Goal: Task Accomplishment & Management: Manage account settings

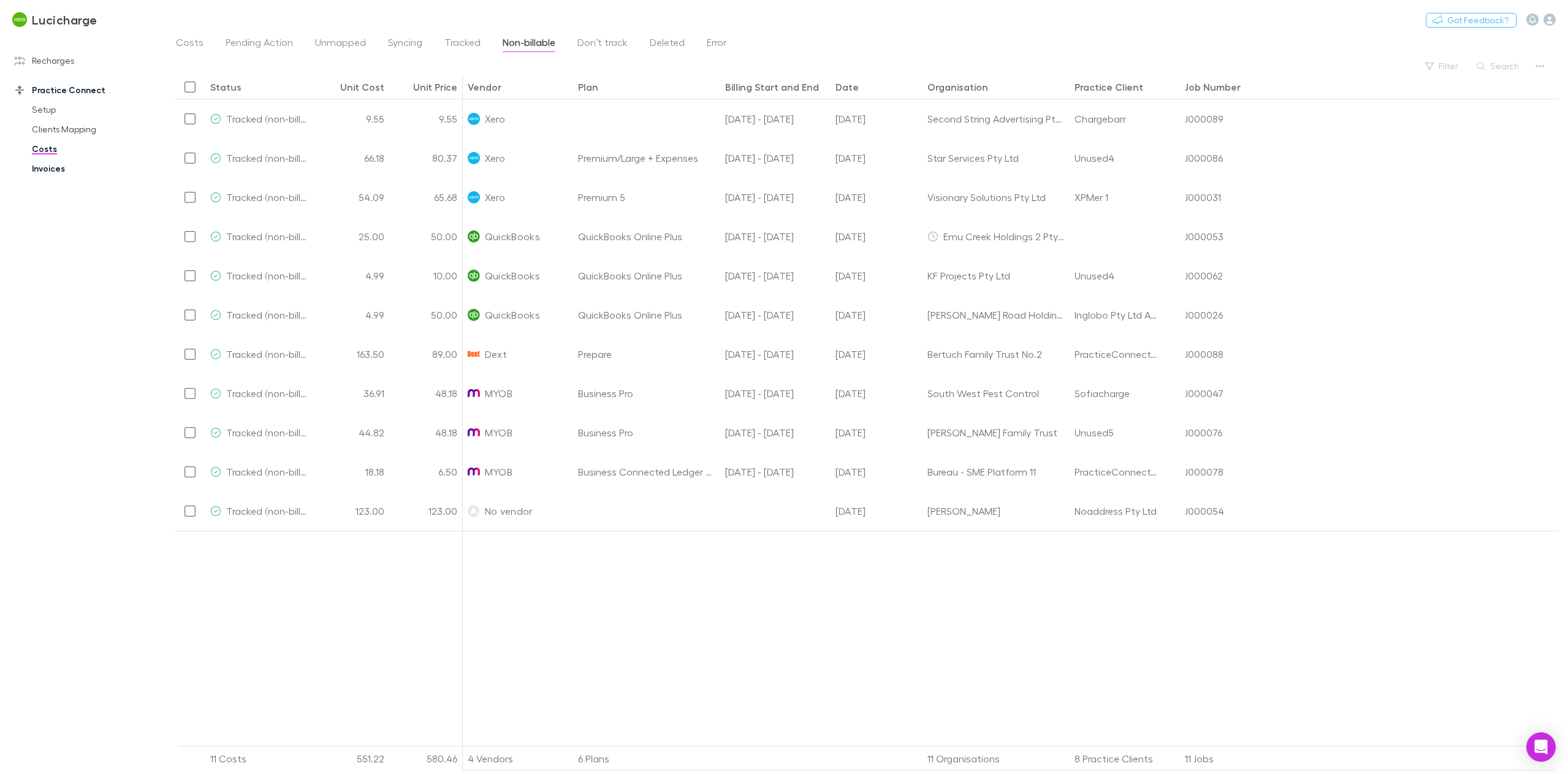
click at [89, 171] on link "Invoices" at bounding box center [95, 169] width 152 height 19
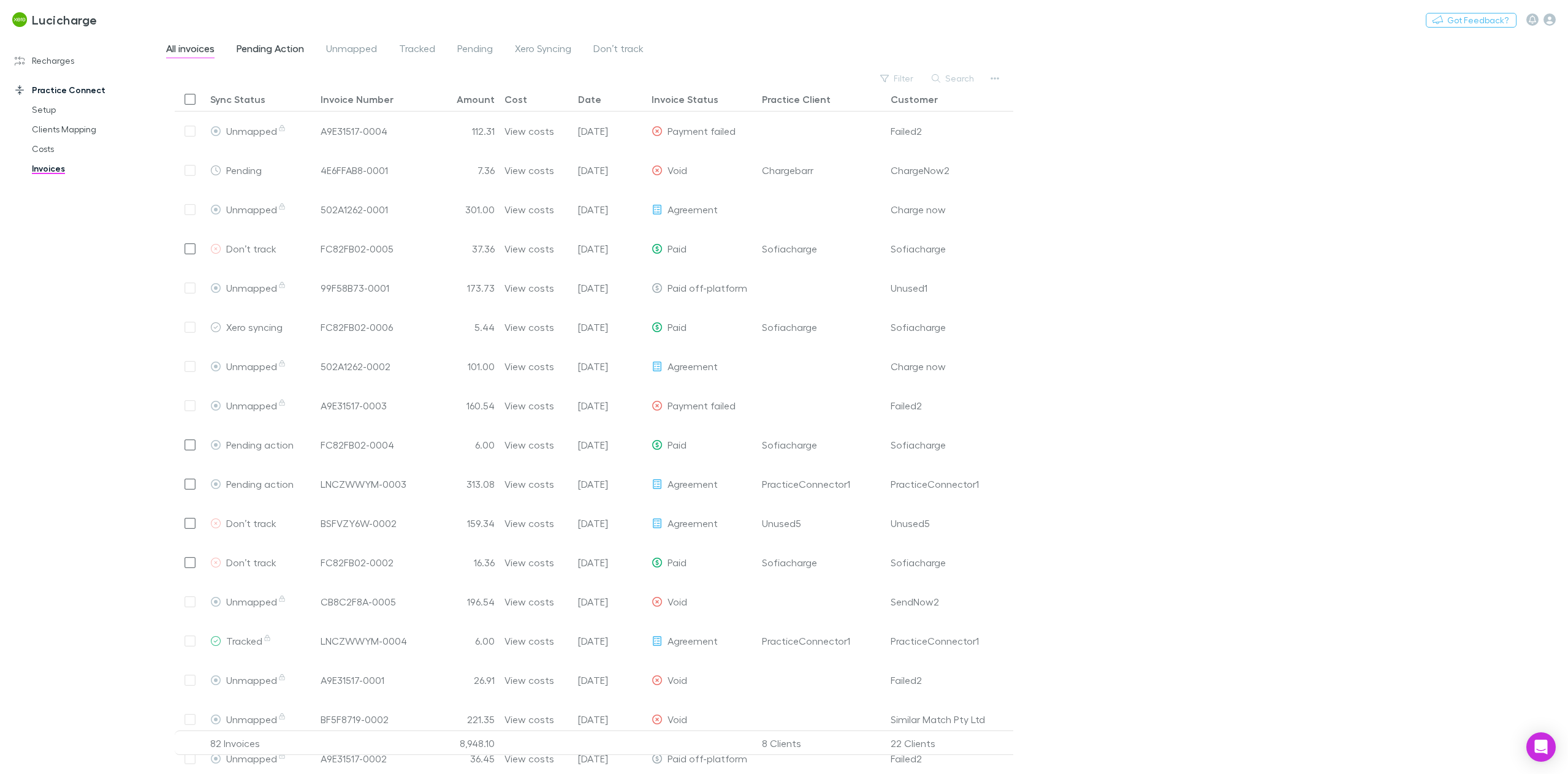
click at [284, 48] on span "Pending Action" at bounding box center [270, 50] width 67 height 16
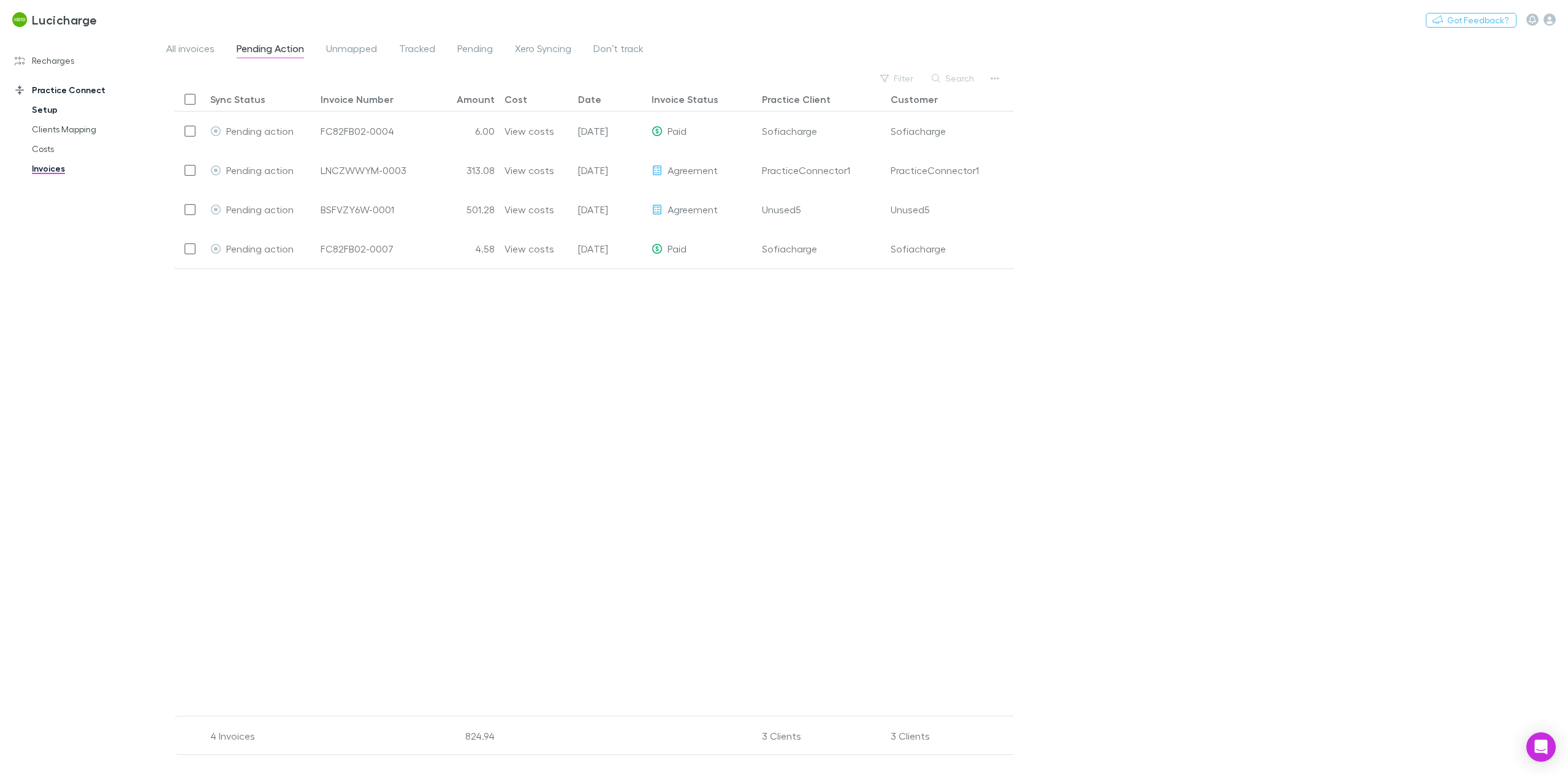
click at [69, 116] on link "Setup" at bounding box center [95, 109] width 152 height 19
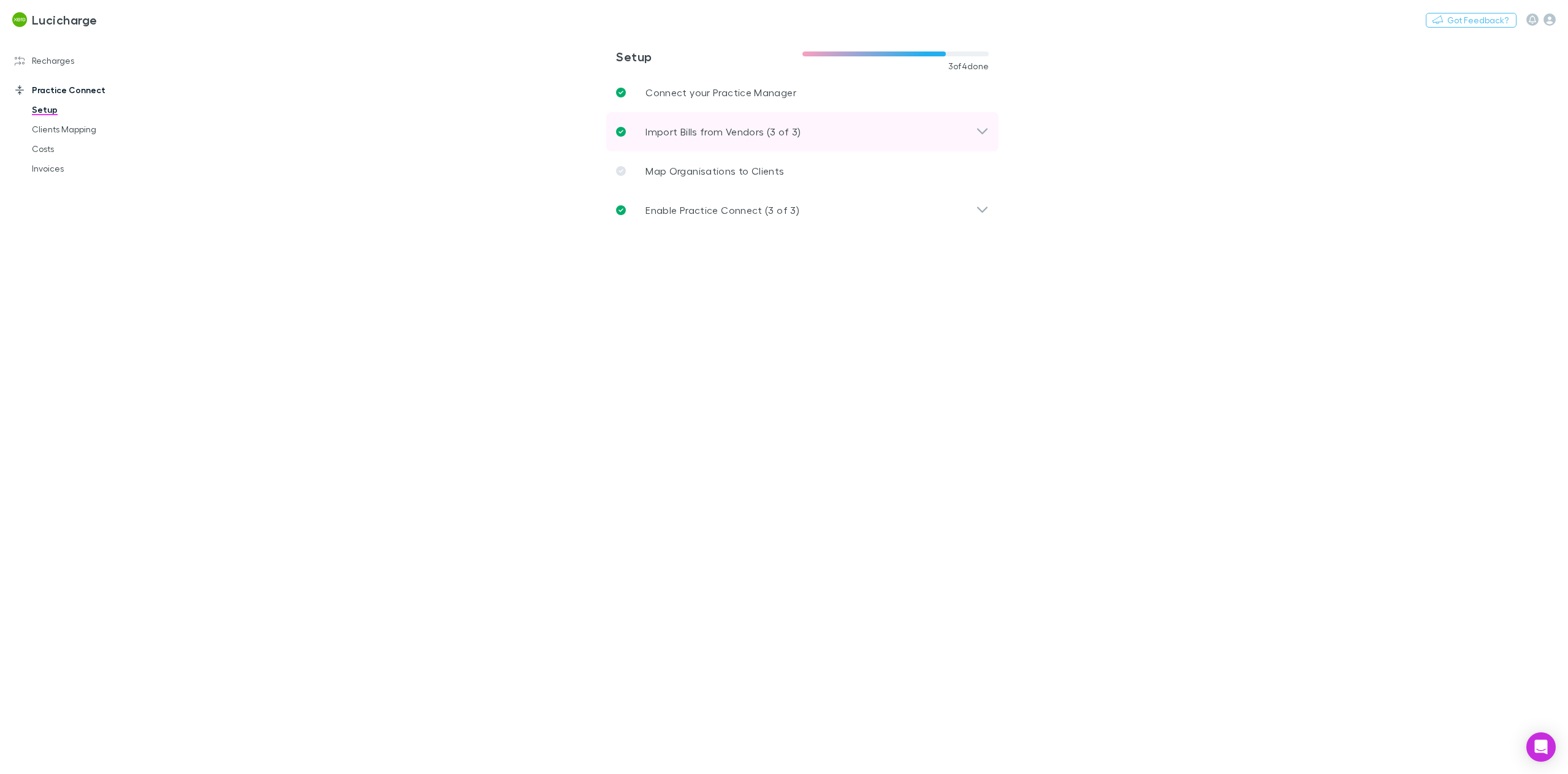
click at [733, 137] on p "Import Bills from Vendors (3 of 3)" at bounding box center [723, 131] width 156 height 14
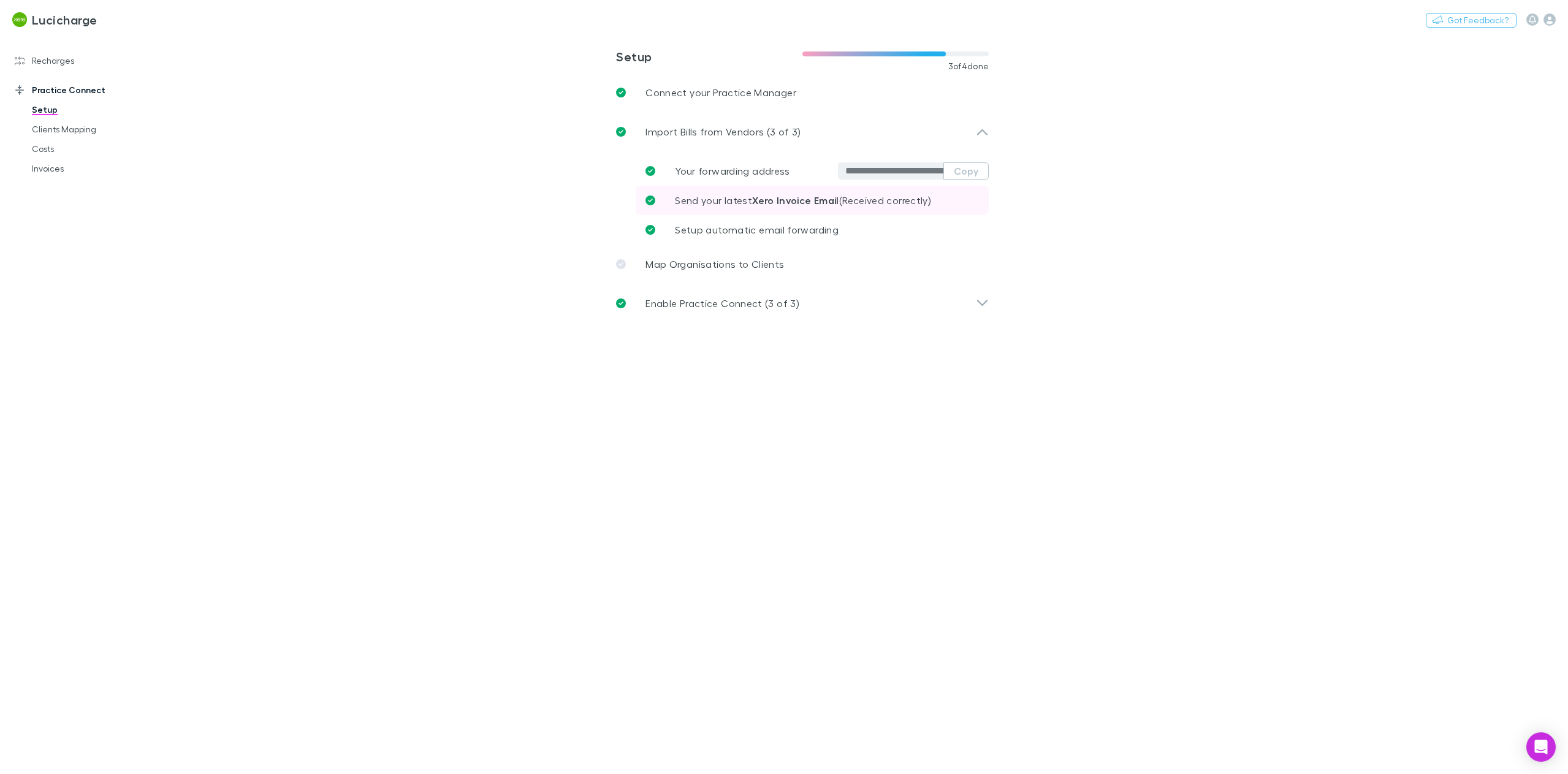
click at [924, 198] on span "Send your latest Xero Invoice Email (Received correctly)" at bounding box center [802, 200] width 256 height 11
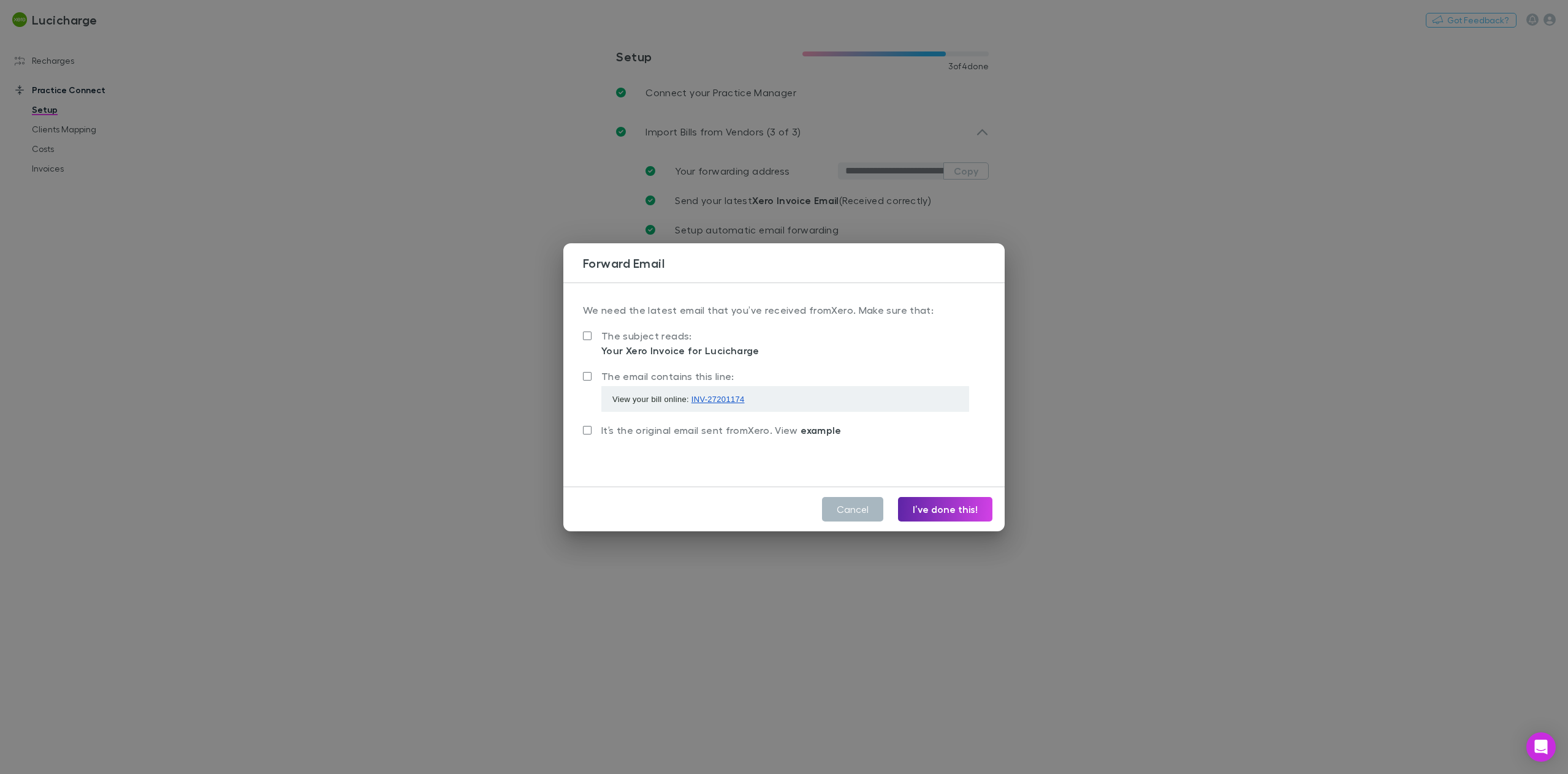
click at [852, 512] on button "Cancel" at bounding box center [852, 510] width 61 height 25
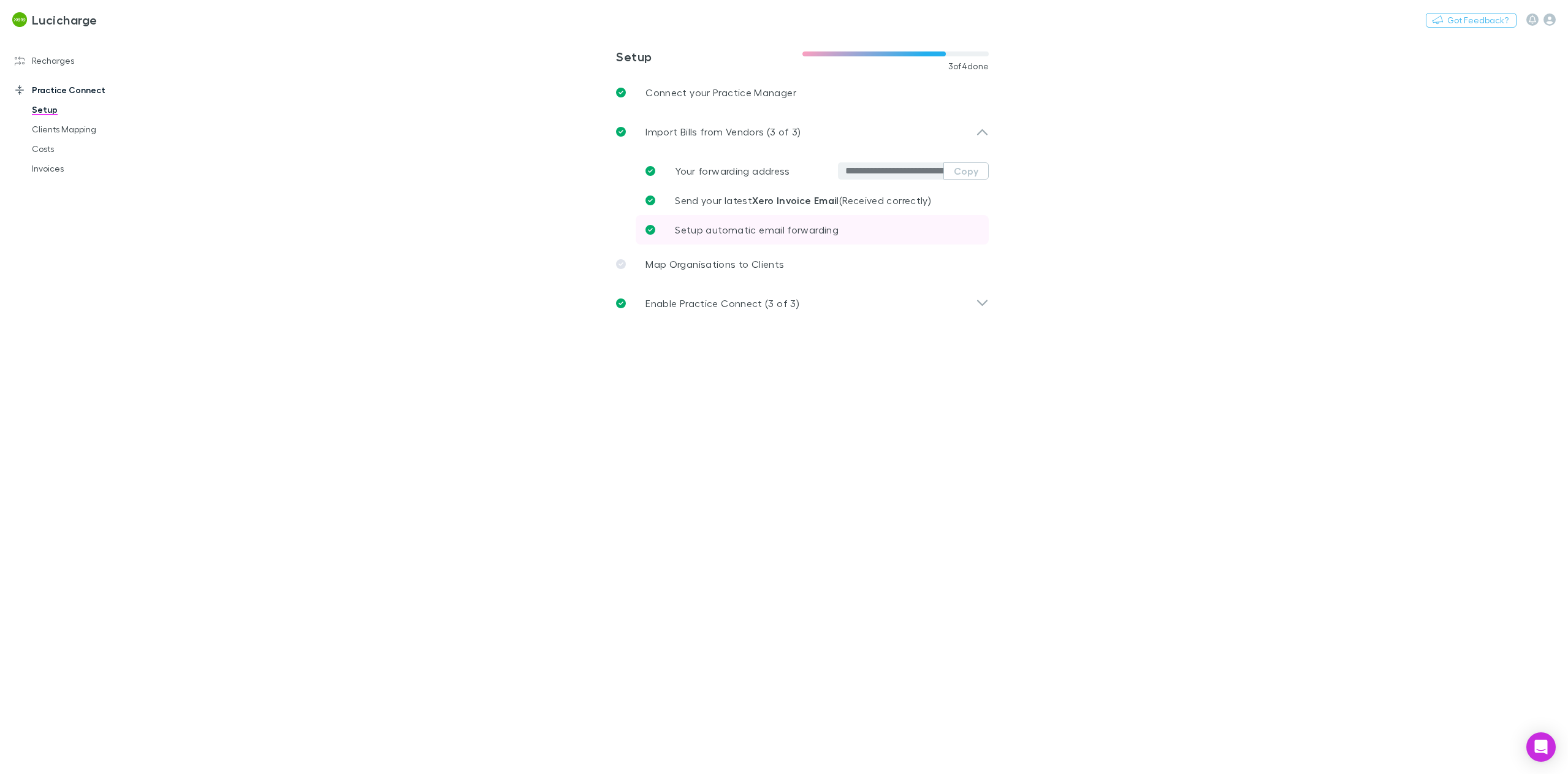
click at [822, 231] on span "Setup automatic email forwarding" at bounding box center [756, 230] width 164 height 11
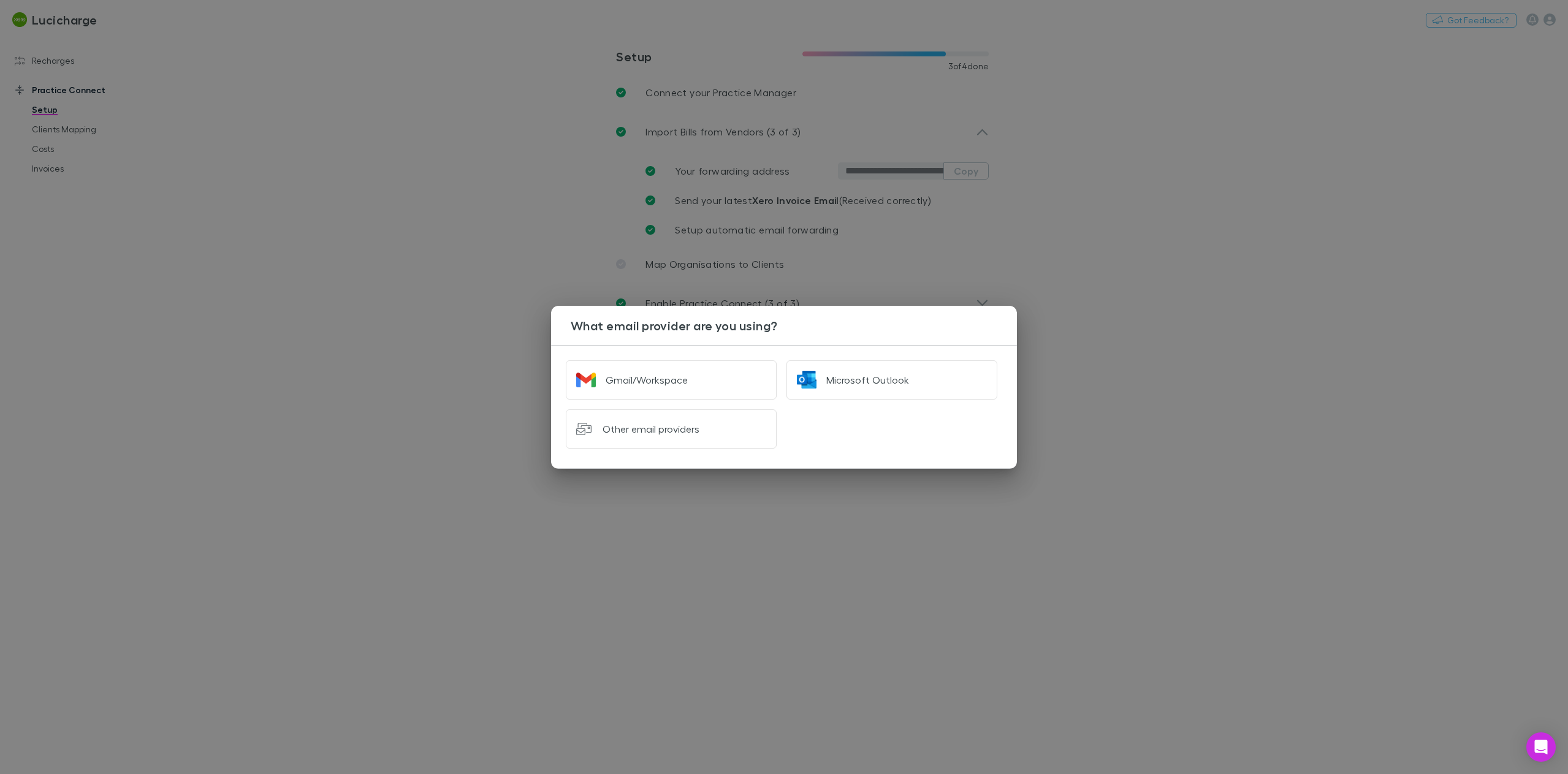
click at [940, 238] on div "What email provider are you using? Gmail/Workspace Microsoft Outlook Other emai…" at bounding box center [784, 387] width 1568 height 774
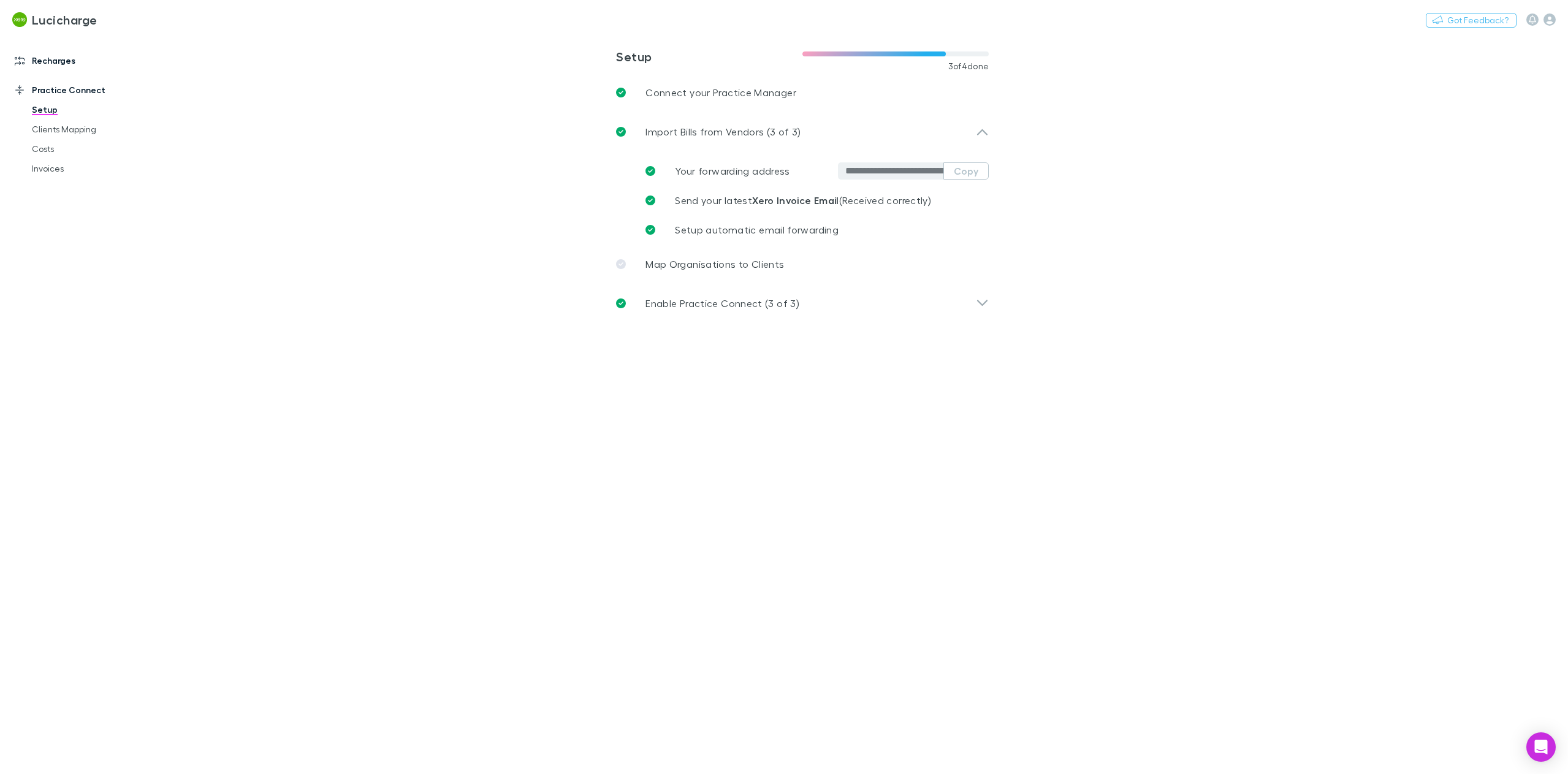
click at [57, 65] on link "Recharges" at bounding box center [87, 60] width 170 height 19
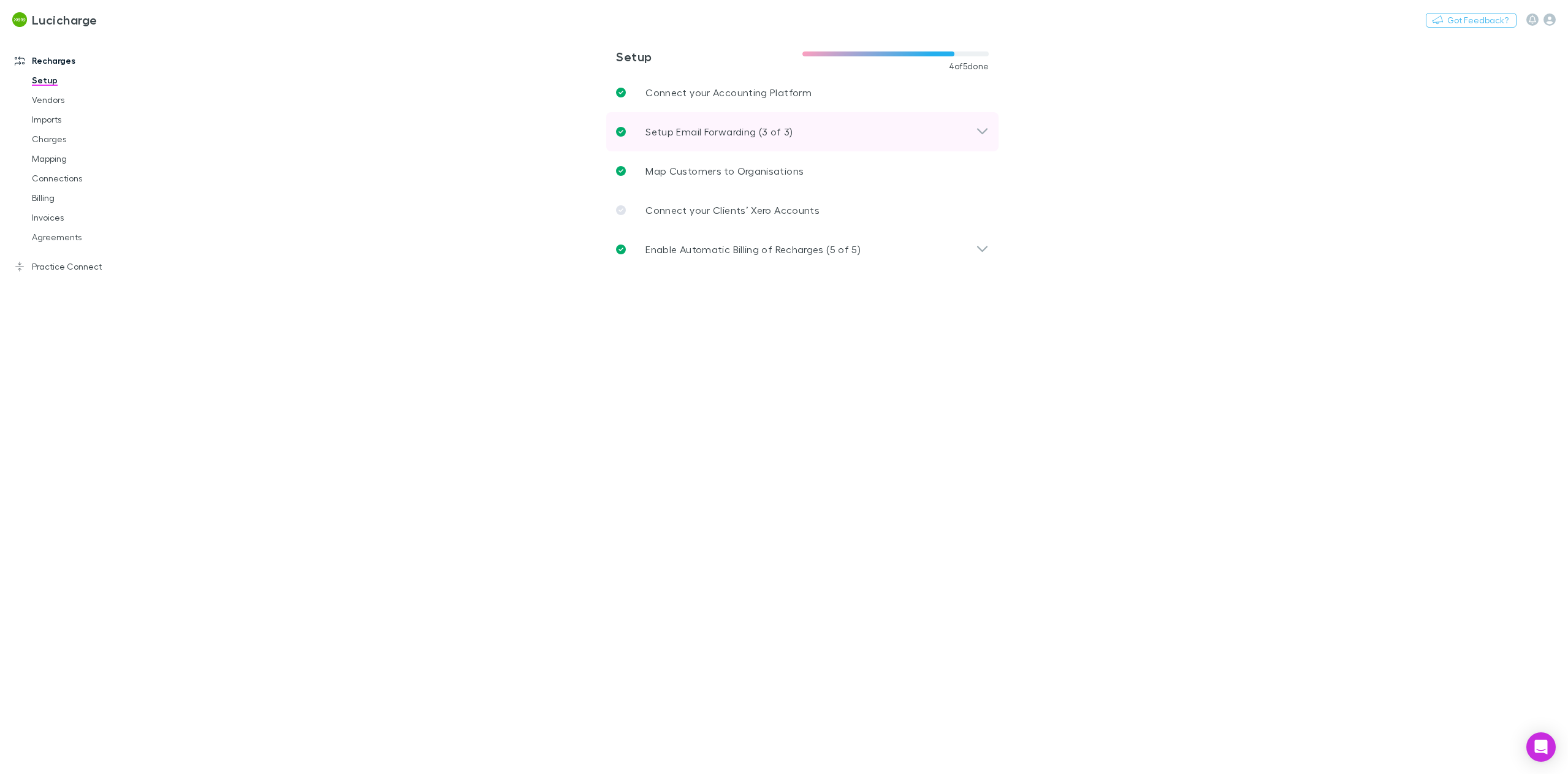
click at [717, 129] on p "Setup Email Forwarding (3 of 3)" at bounding box center [719, 131] width 148 height 14
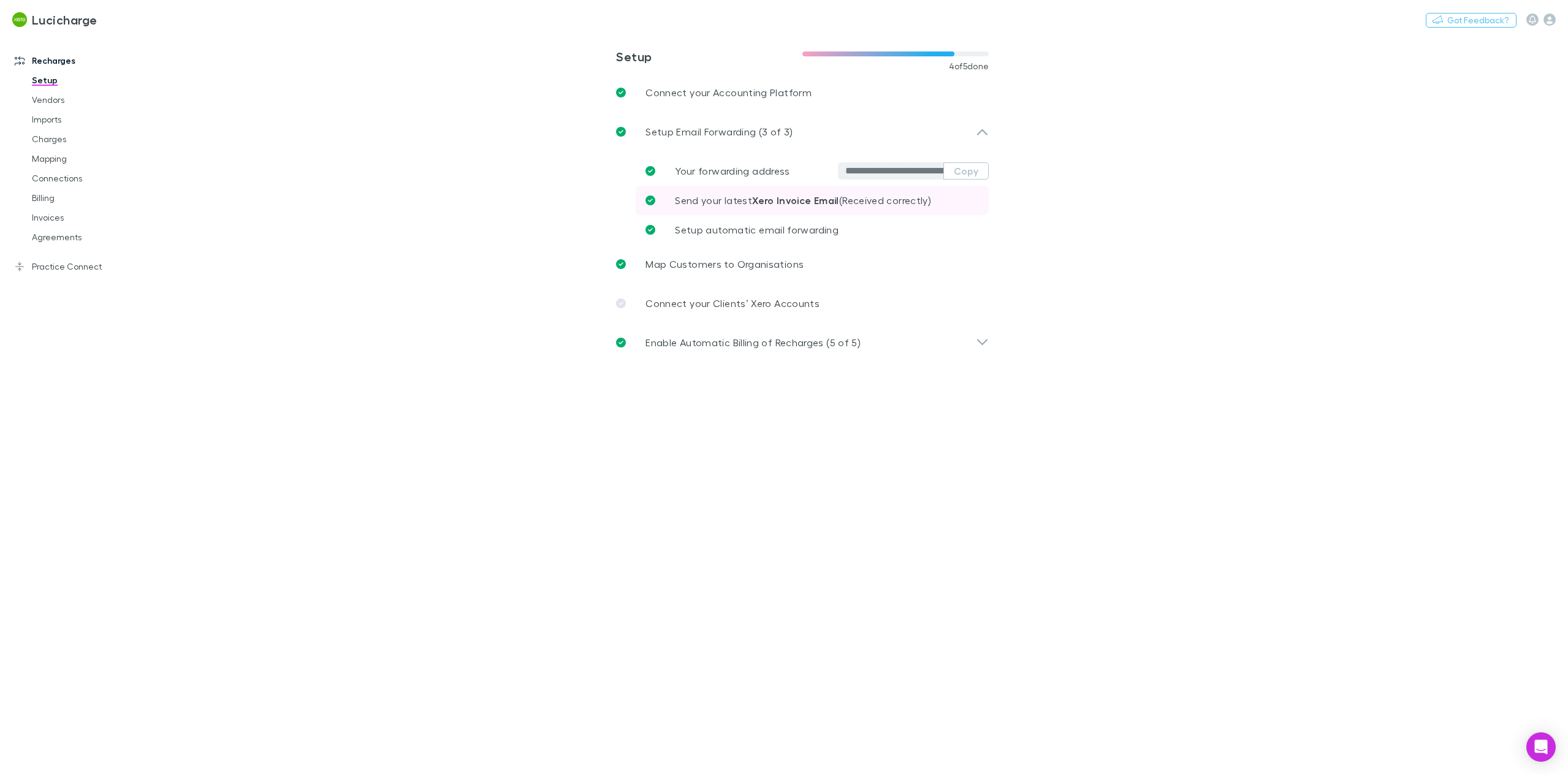
click at [817, 209] on link "Send your latest Xero Invoice Email (Received correctly)" at bounding box center [811, 200] width 353 height 30
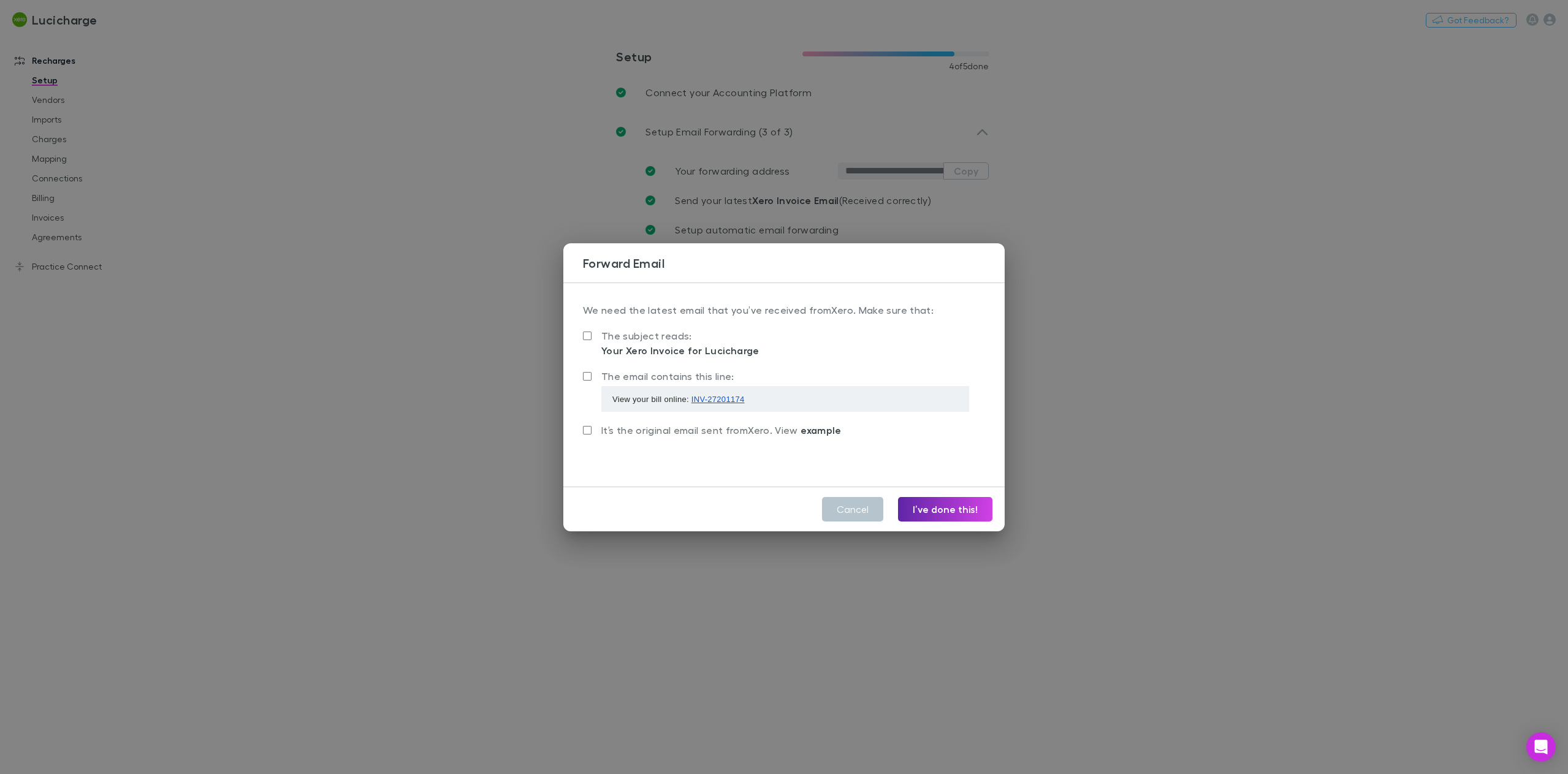
click at [398, 330] on div "Forward Email We need the latest email that you’ve received from Xero . Make su…" at bounding box center [784, 387] width 1568 height 774
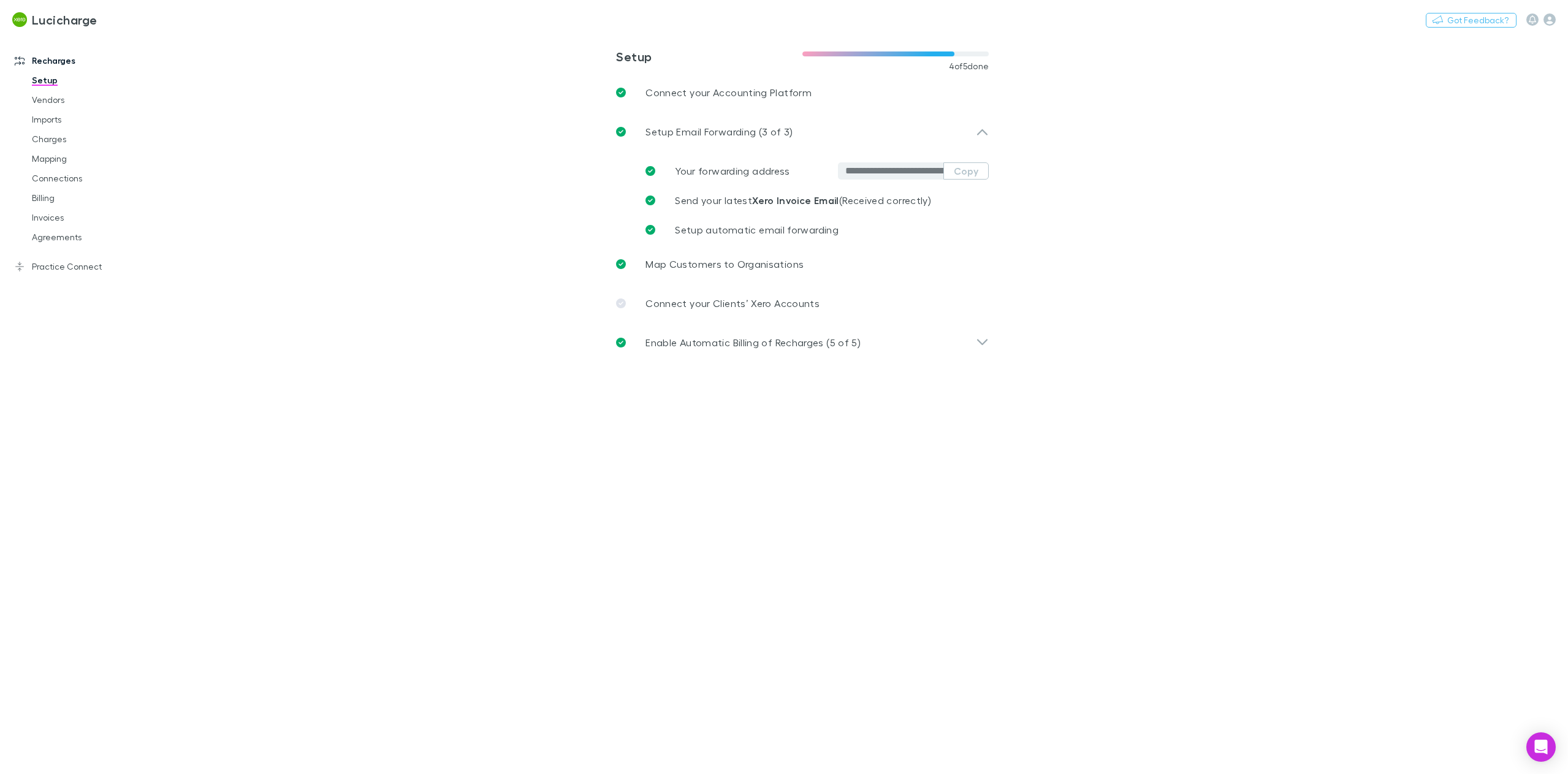
click at [792, 171] on div "Your forwarding address" at bounding box center [719, 171] width 148 height 14
click at [57, 265] on link "Practice Connect" at bounding box center [87, 266] width 170 height 19
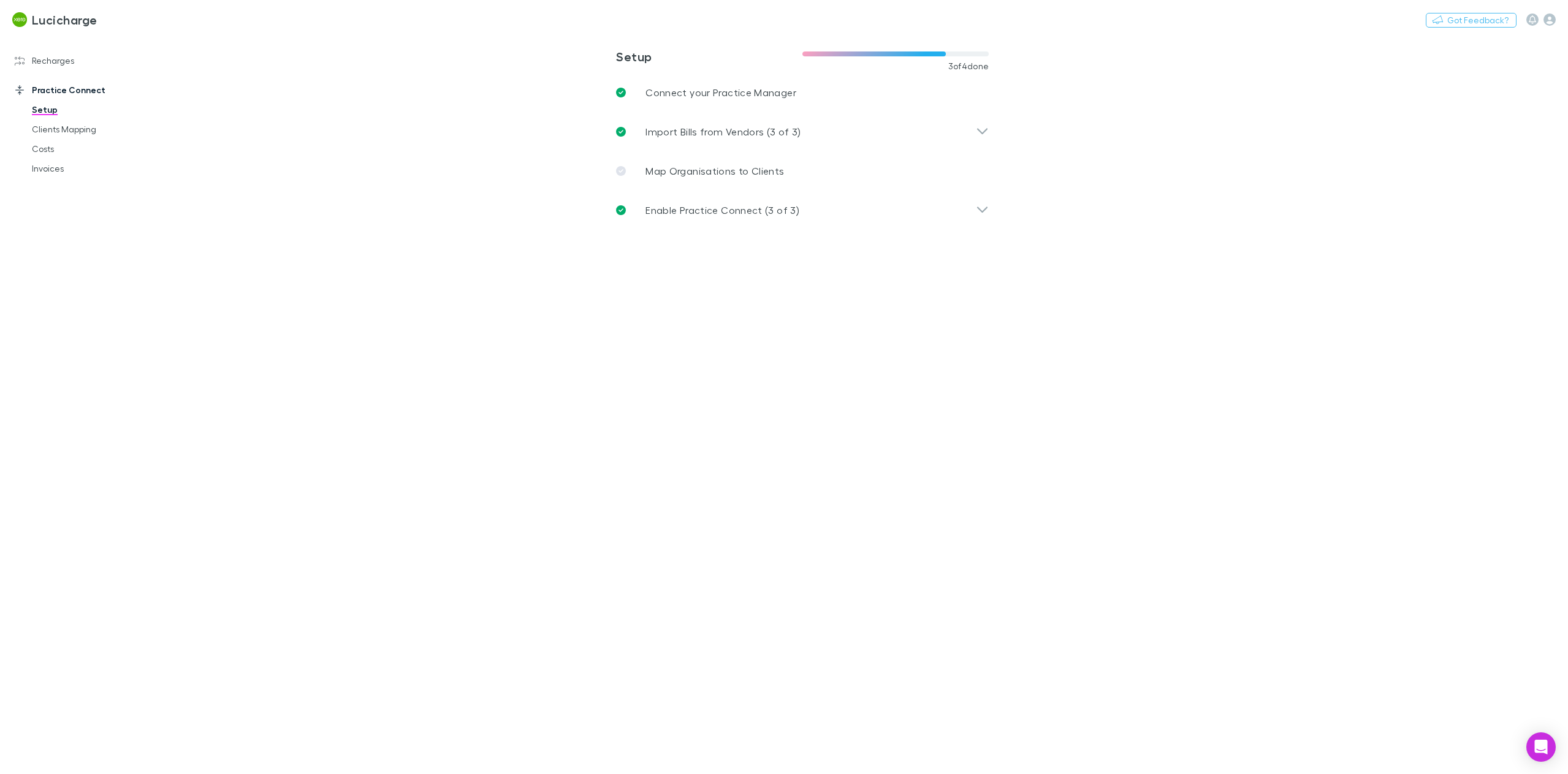
click at [54, 109] on link "Setup" at bounding box center [95, 109] width 152 height 19
click at [871, 135] on div "Import Bills from Vendors (3 of 3)" at bounding box center [796, 131] width 360 height 14
click at [57, 146] on link "Costs" at bounding box center [95, 148] width 152 height 19
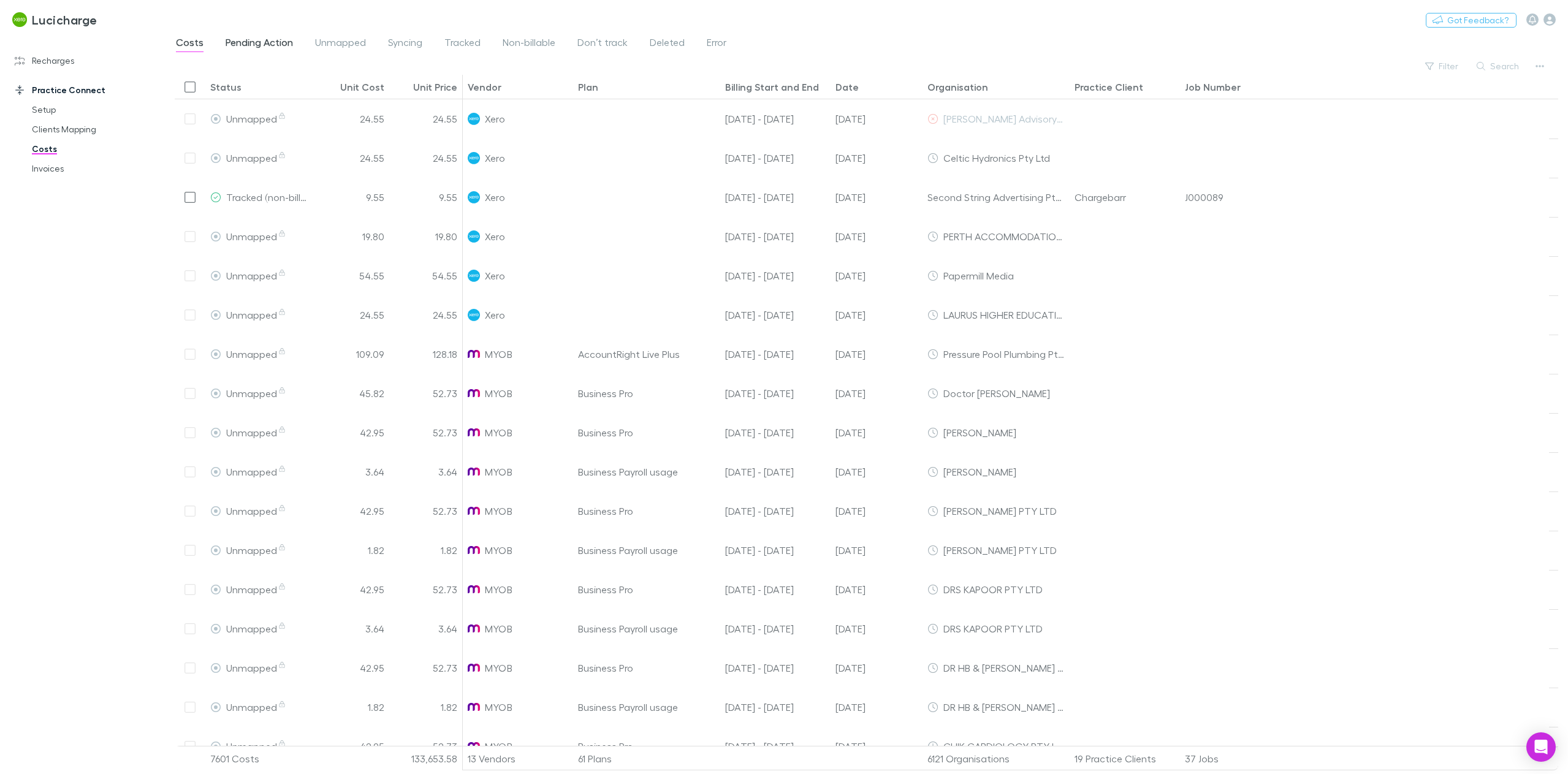
click at [253, 45] on span "Pending Action" at bounding box center [259, 44] width 67 height 16
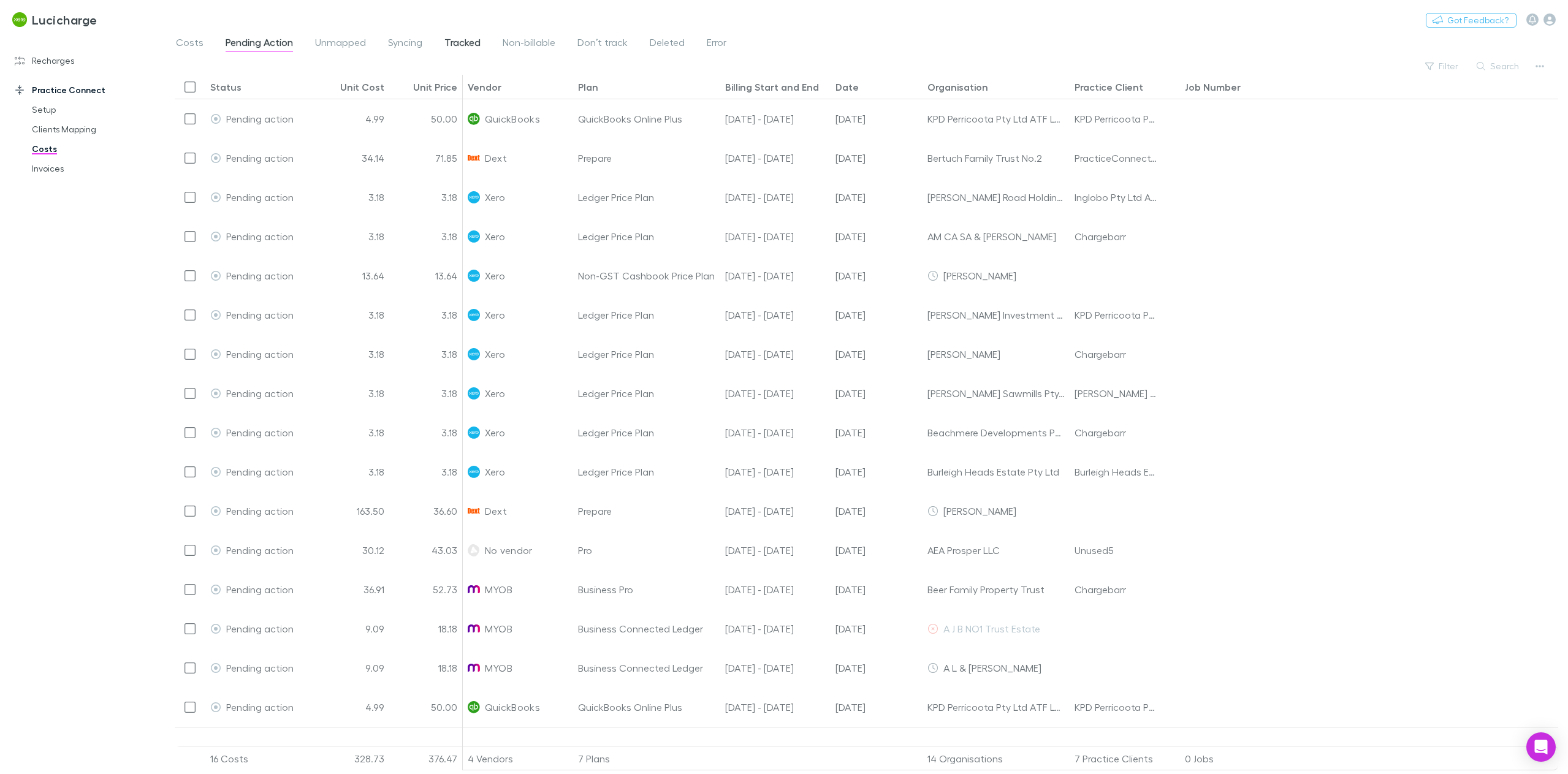
click at [465, 45] on span "Tracked" at bounding box center [463, 44] width 36 height 16
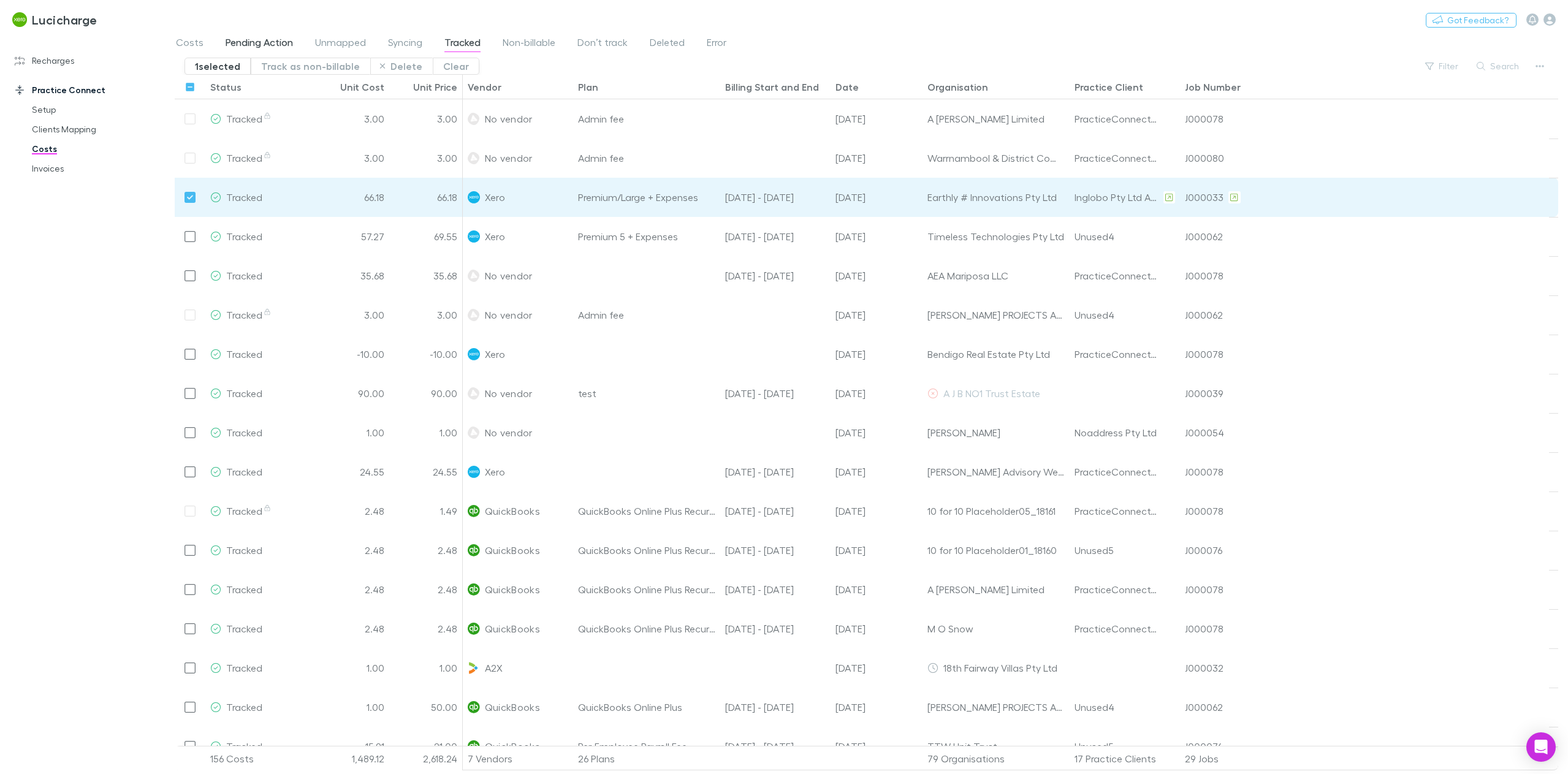
click at [244, 45] on span "Pending Action" at bounding box center [259, 44] width 67 height 16
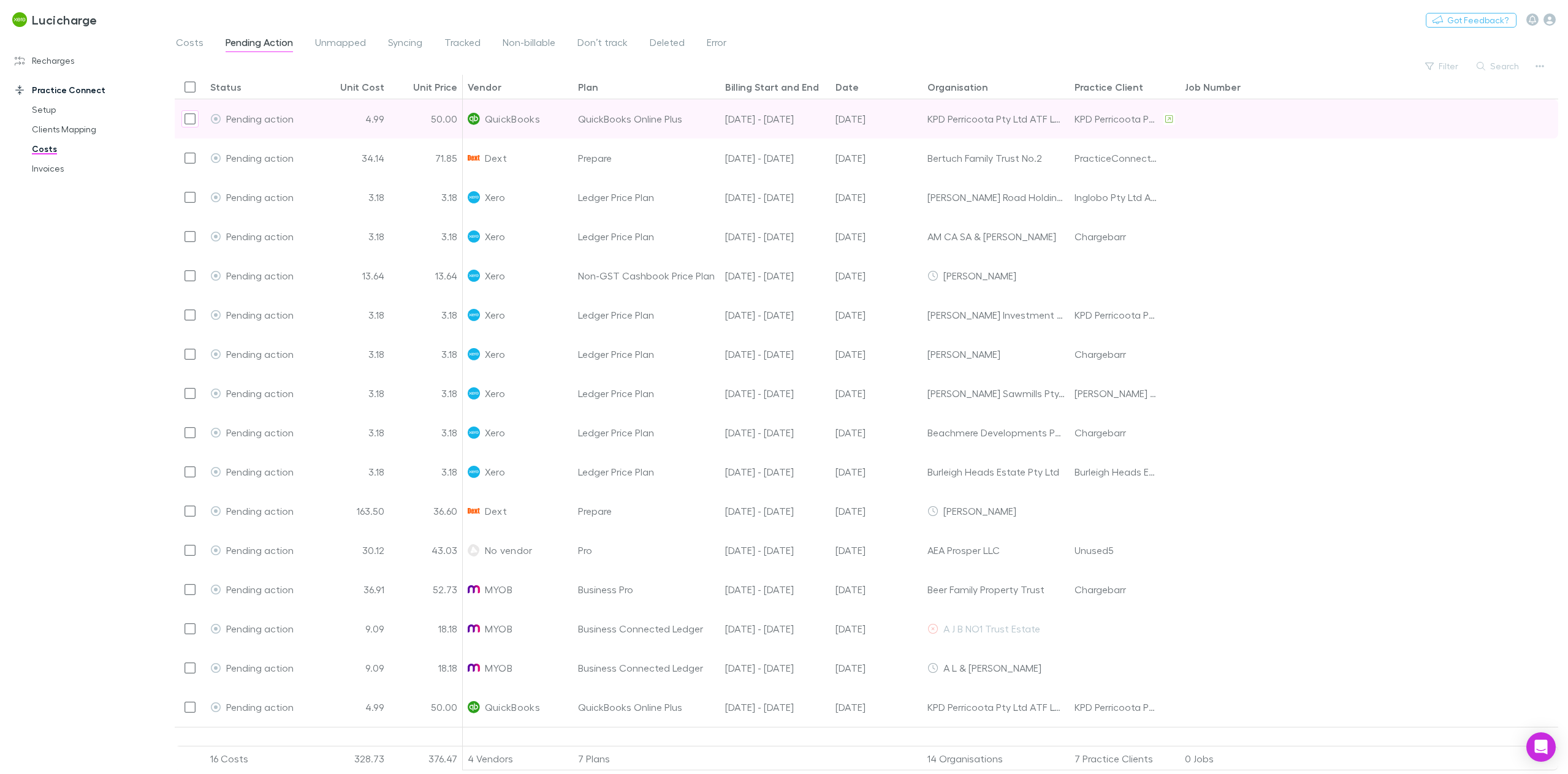
click at [221, 118] on div "Pending action" at bounding box center [260, 119] width 101 height 39
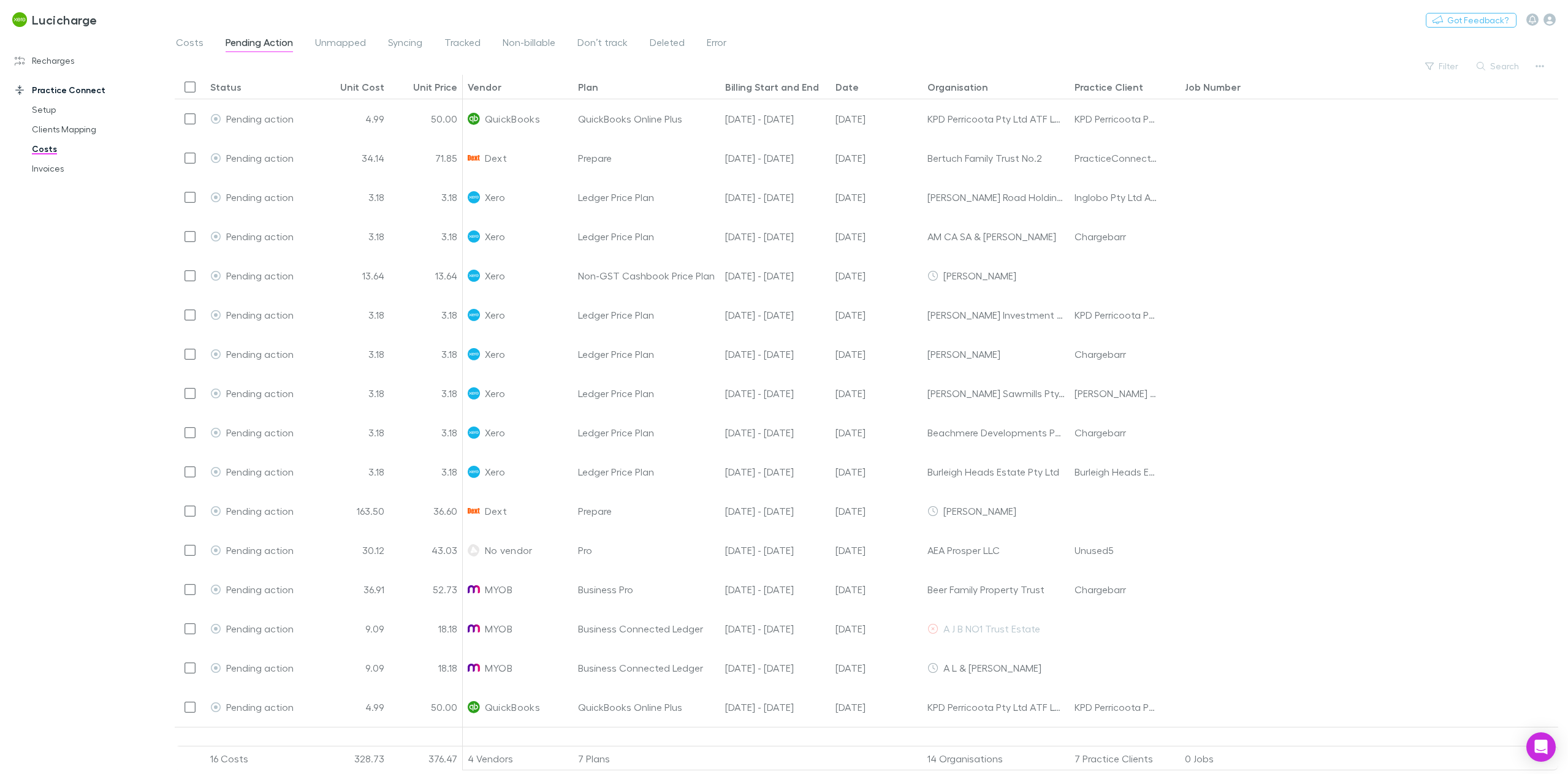
click at [172, 122] on div "Filter Search Status Unit Cost Unit Price Vendor Plan Billing Start and End Dat…" at bounding box center [866, 414] width 1402 height 713
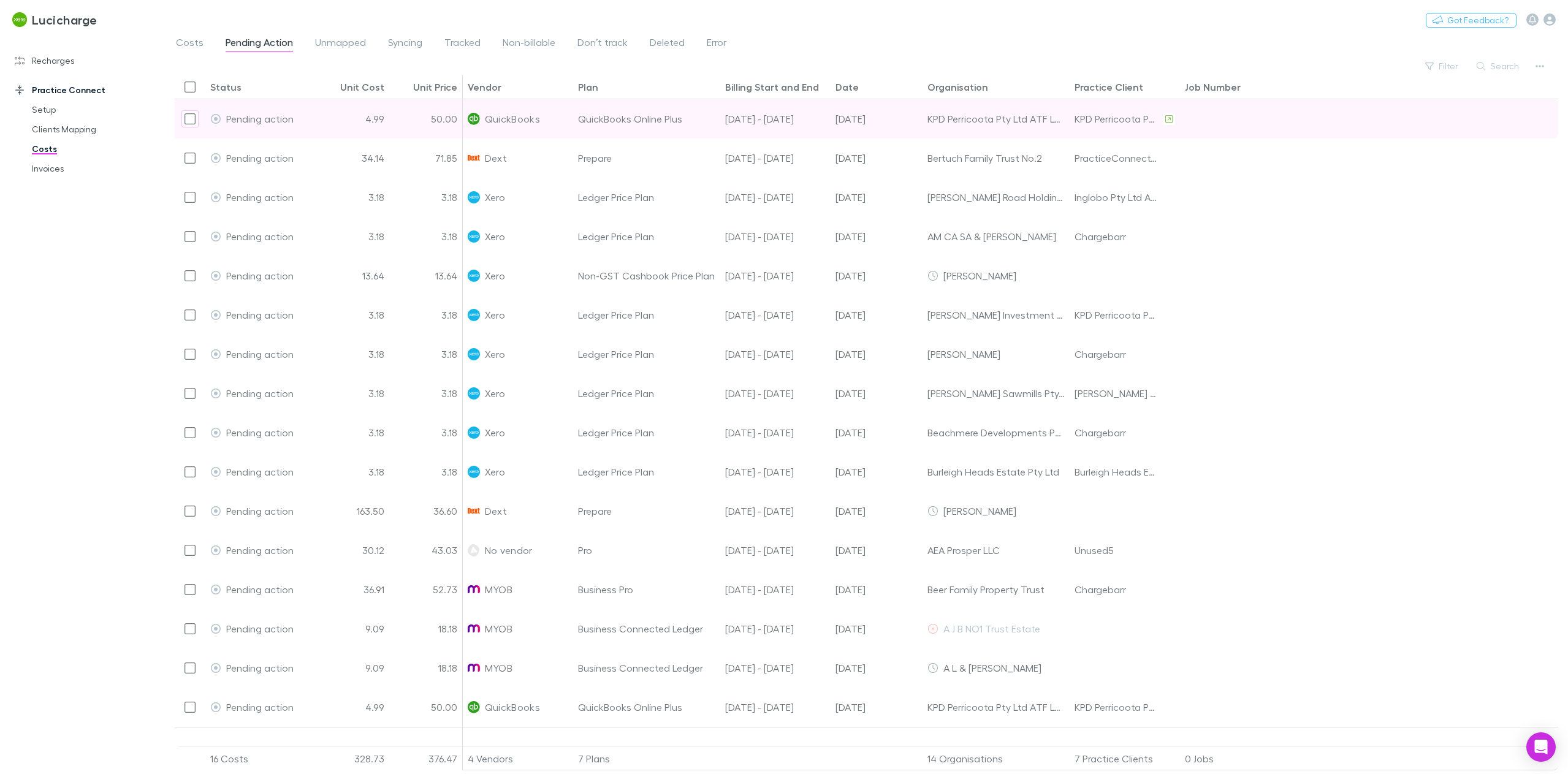
click at [176, 116] on div at bounding box center [190, 119] width 31 height 39
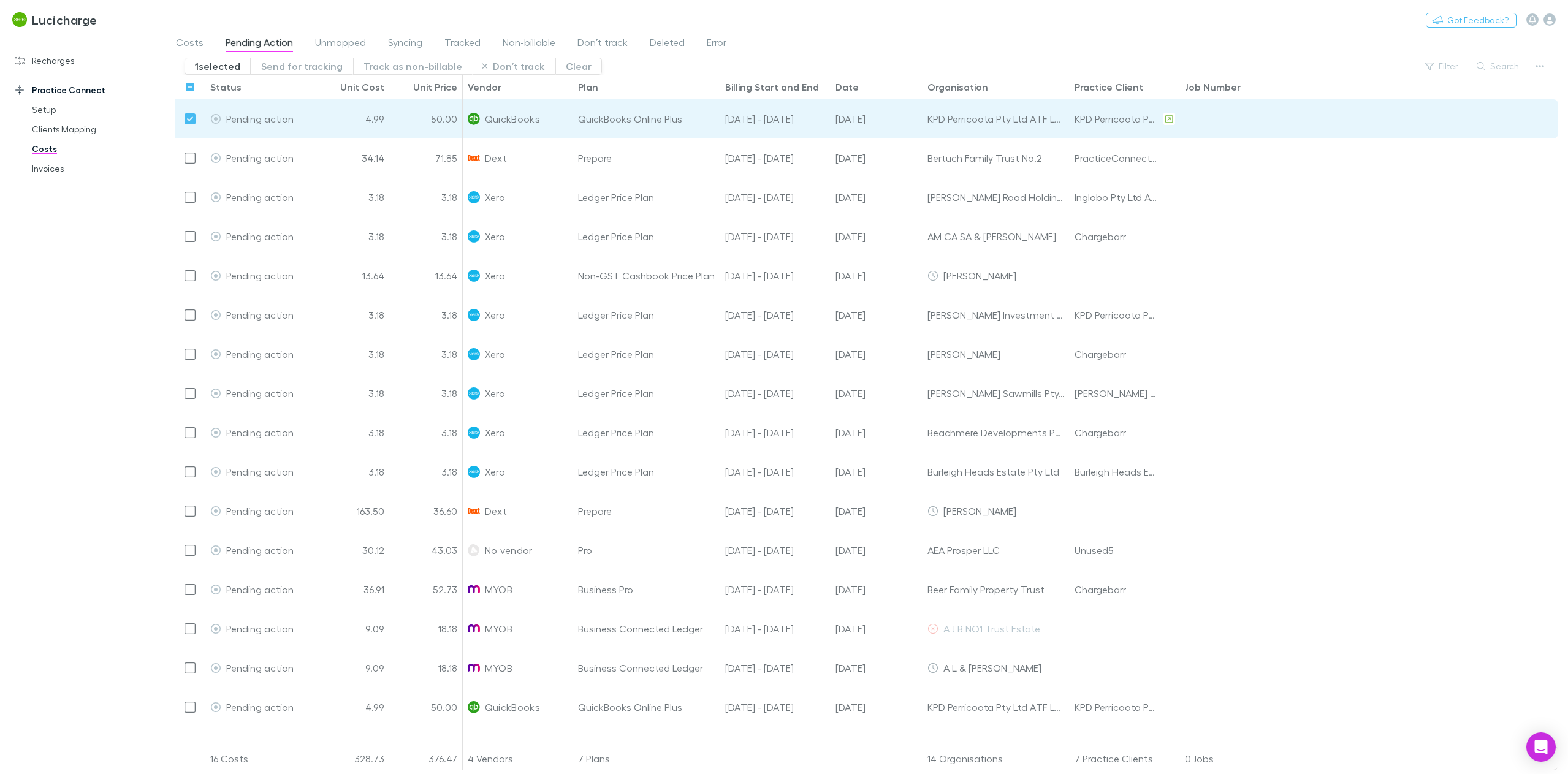
click at [668, 66] on div "1 selected Send for tracking Track as non-billable Don’t track Clear Filter Sea…" at bounding box center [866, 66] width 1383 height 17
click at [525, 37] on span "Non-billable" at bounding box center [529, 44] width 53 height 16
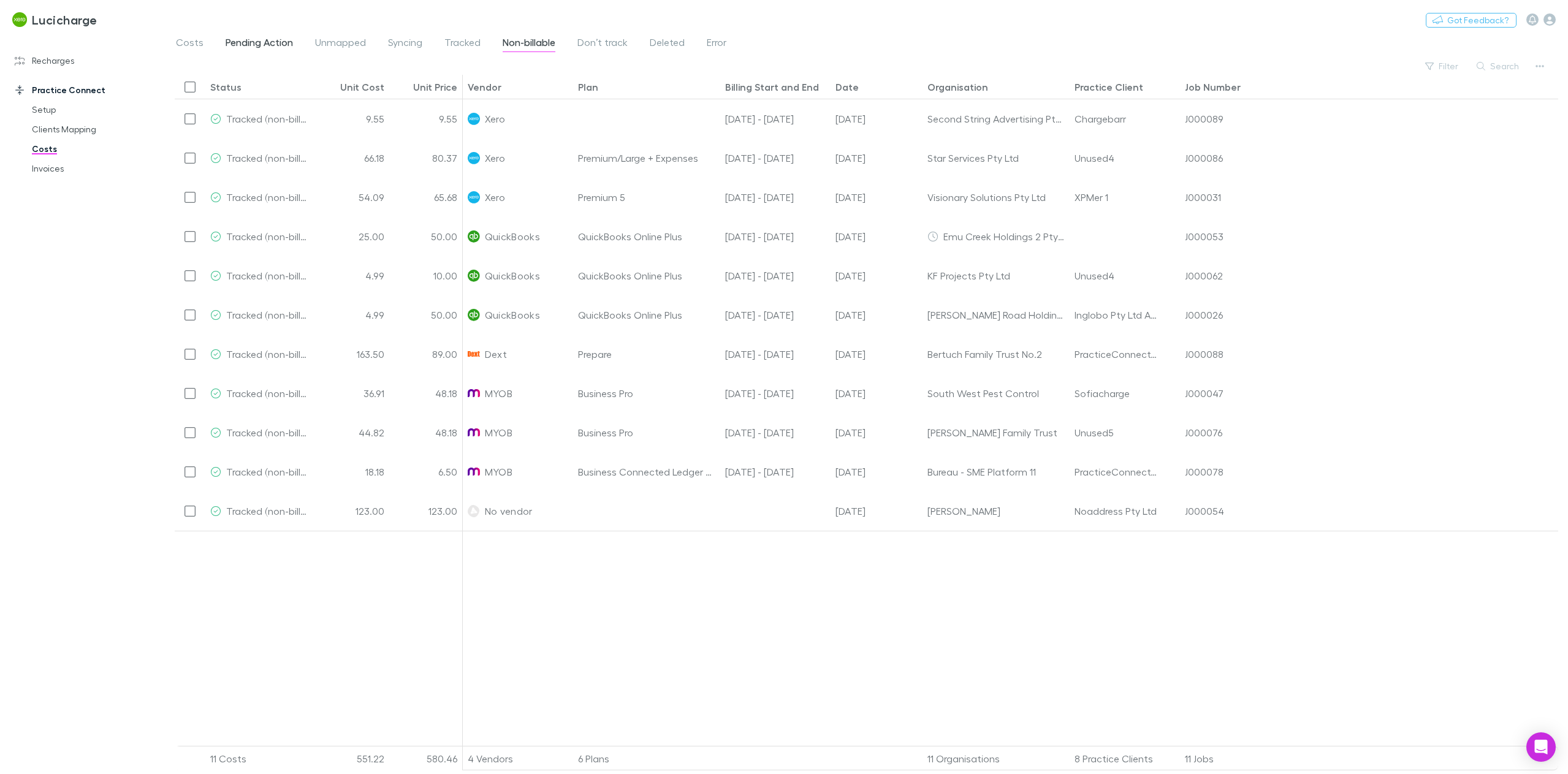
click at [256, 44] on span "Pending Action" at bounding box center [259, 44] width 67 height 16
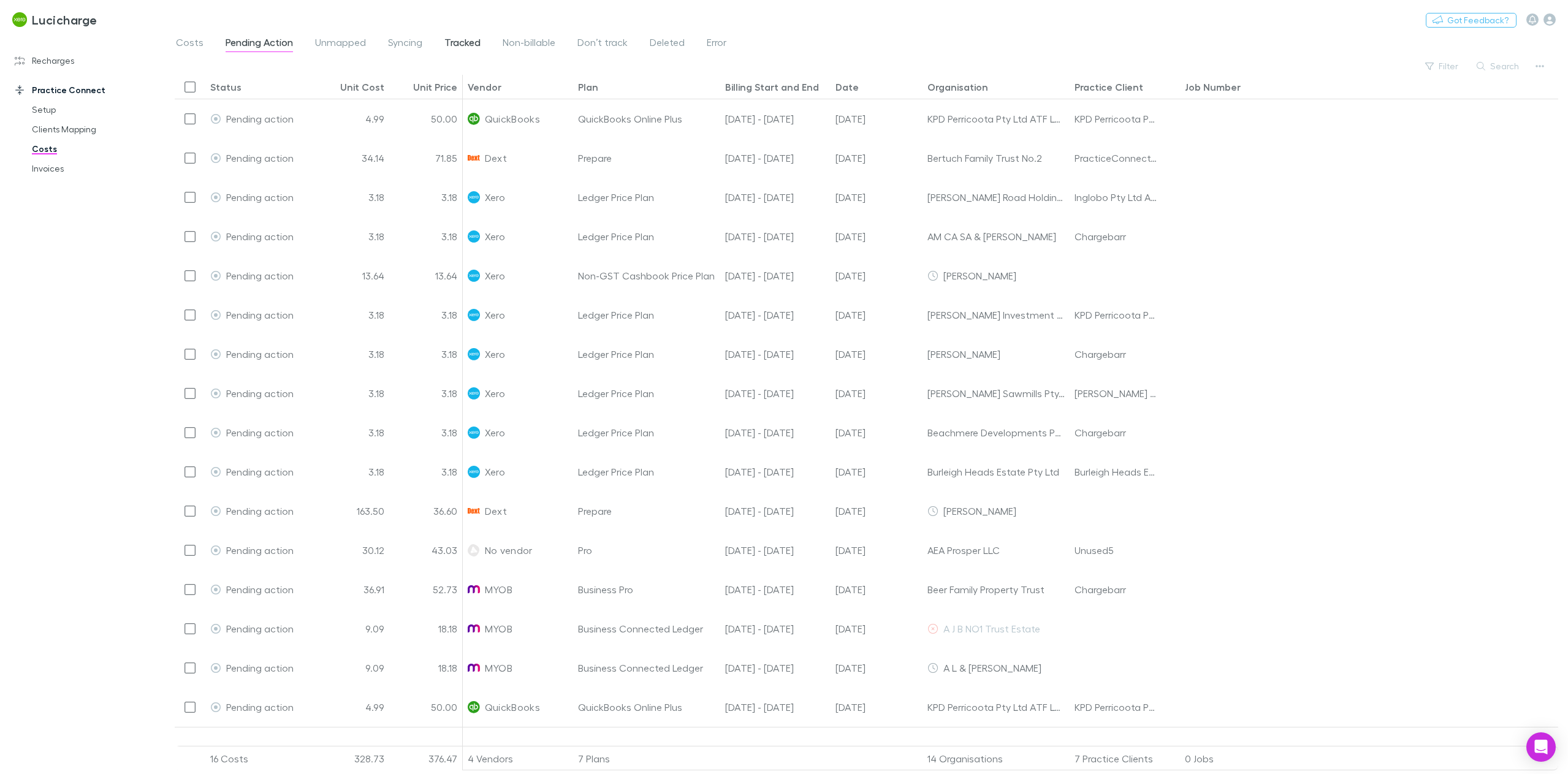
click at [444, 39] on span "Tracked" at bounding box center [463, 44] width 36 height 16
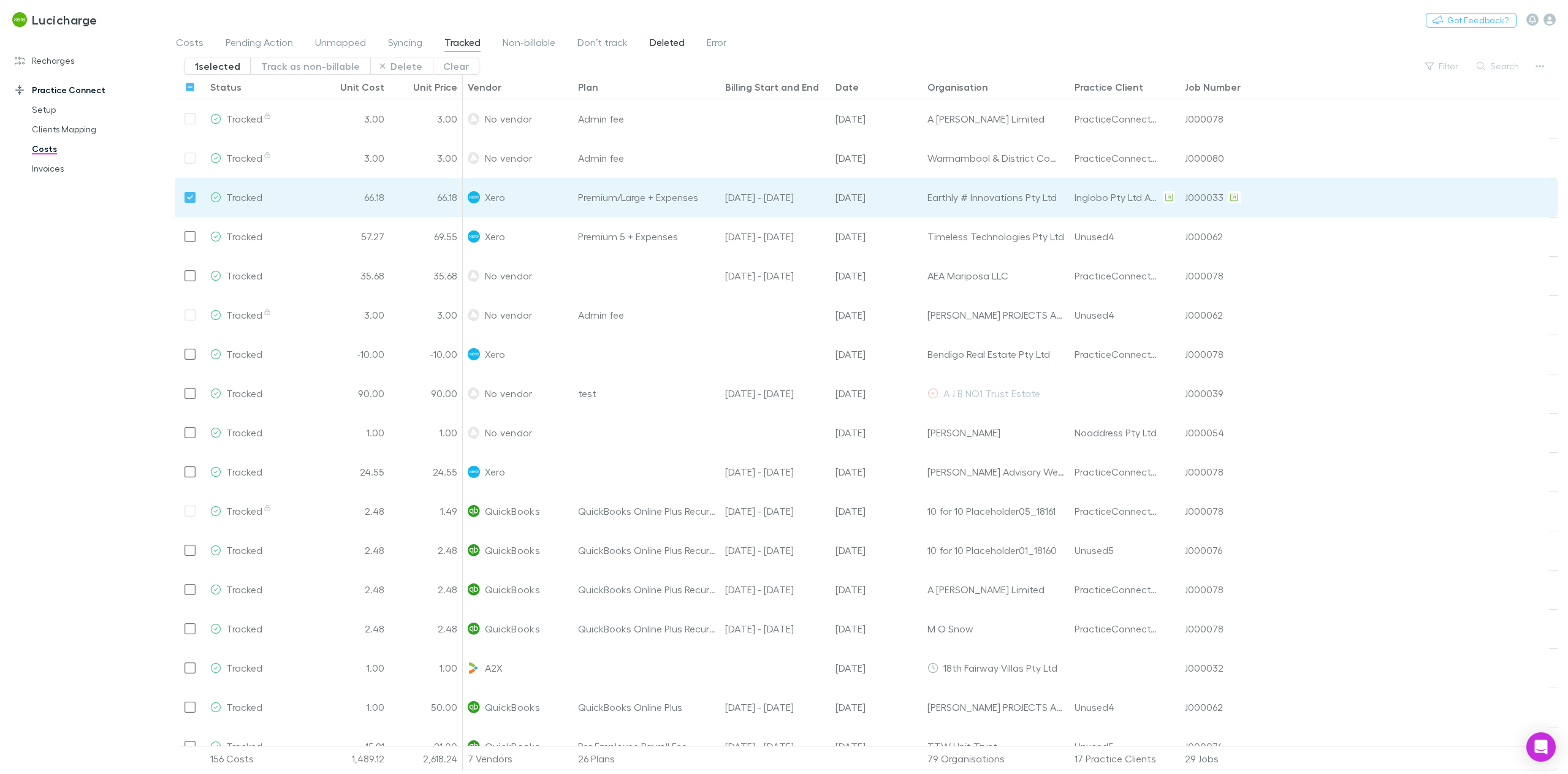
click at [670, 38] on span "Deleted" at bounding box center [667, 44] width 34 height 16
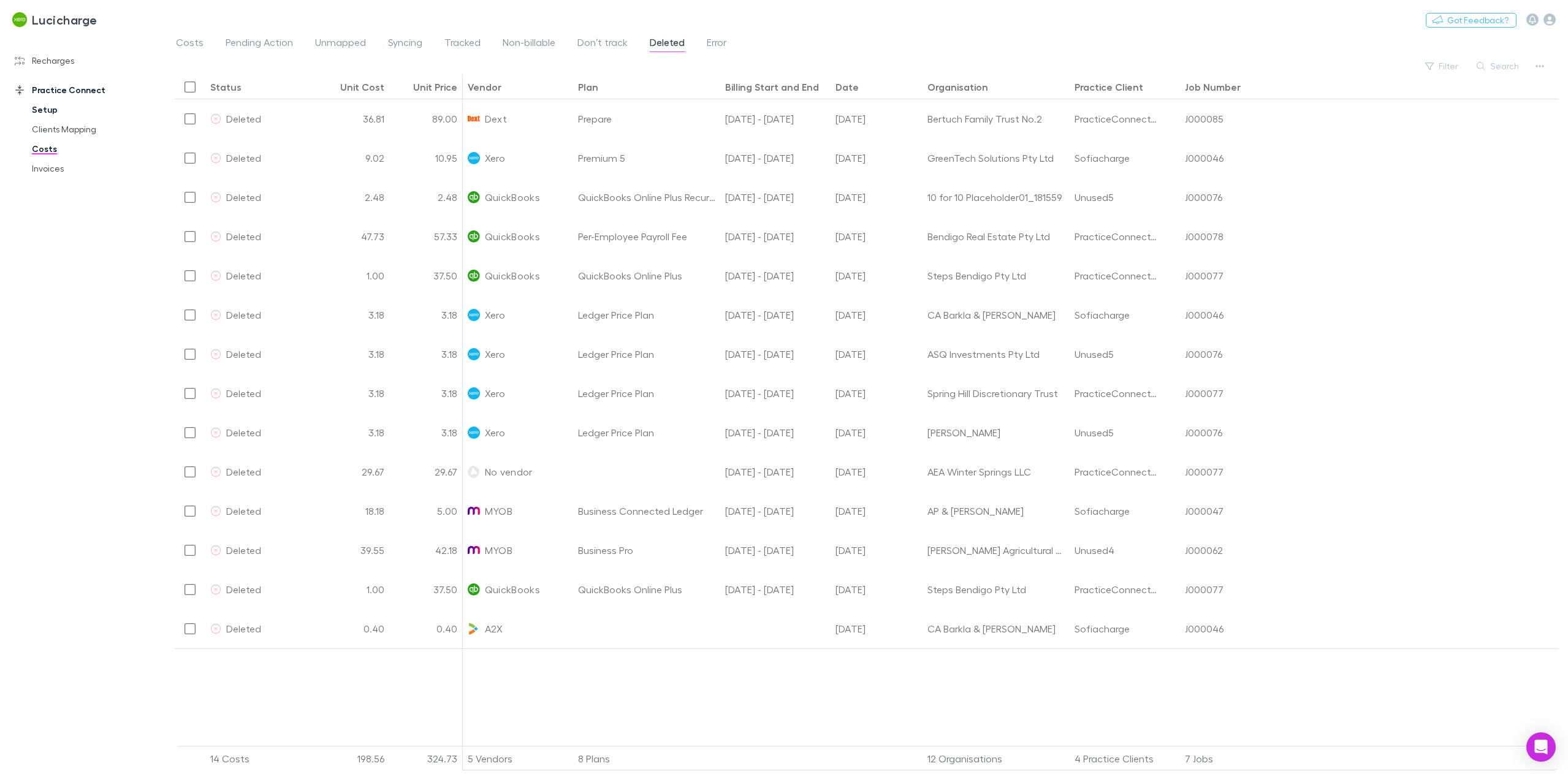
click at [57, 113] on link "Setup" at bounding box center [95, 109] width 152 height 19
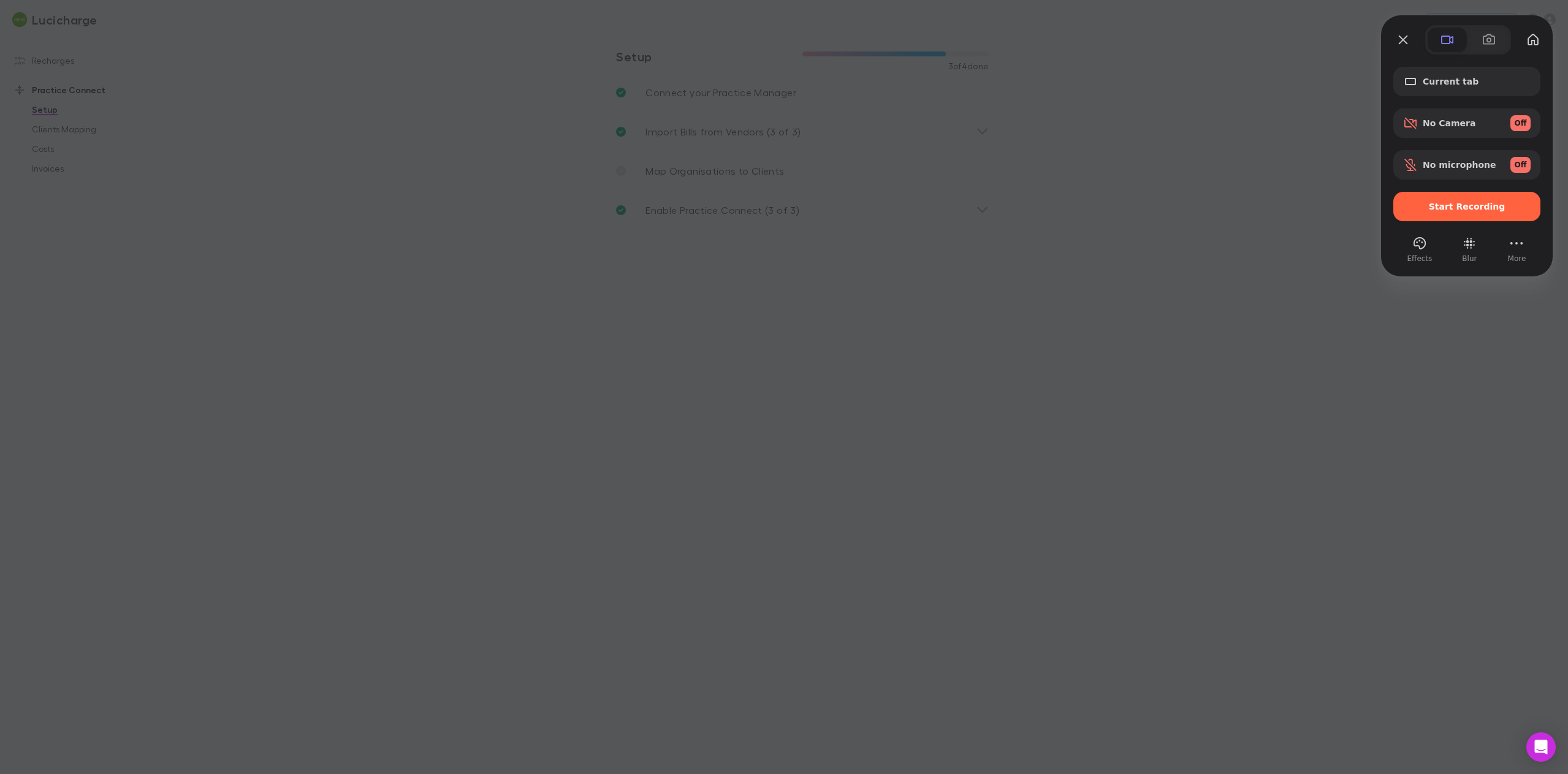
click at [1182, 349] on div at bounding box center [784, 387] width 1568 height 774
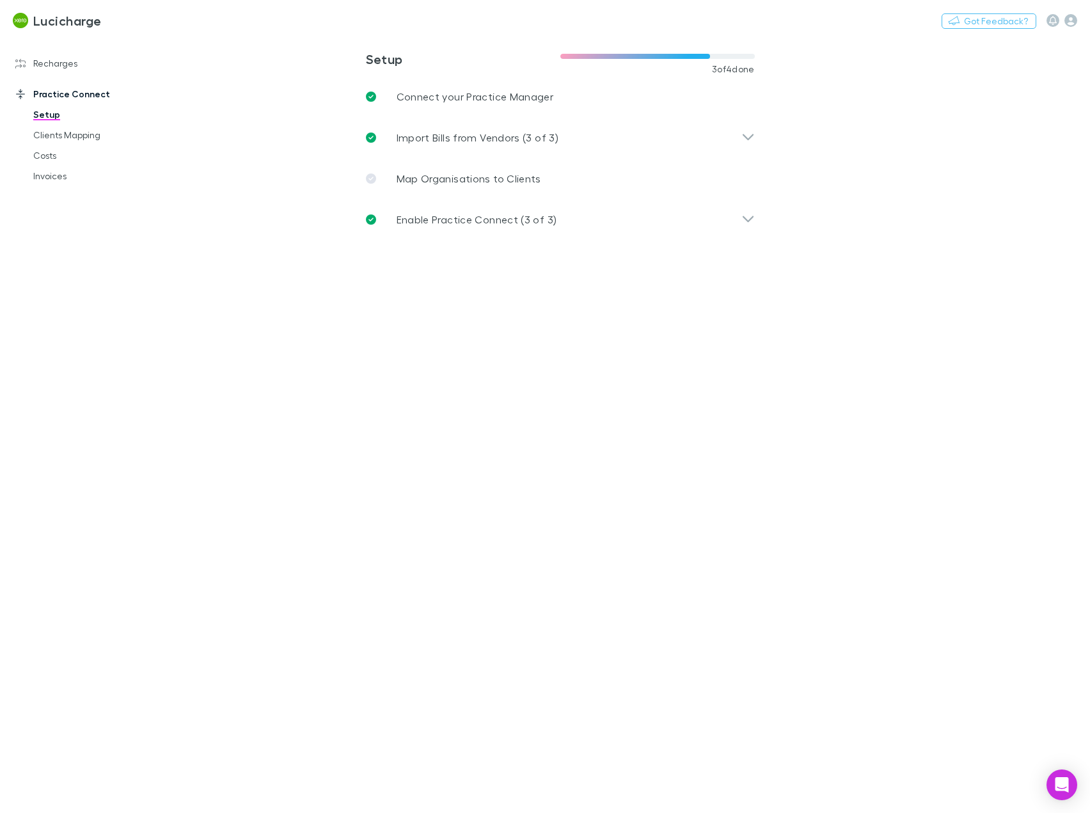
click at [891, 319] on main "**********" at bounding box center [626, 424] width 927 height 777
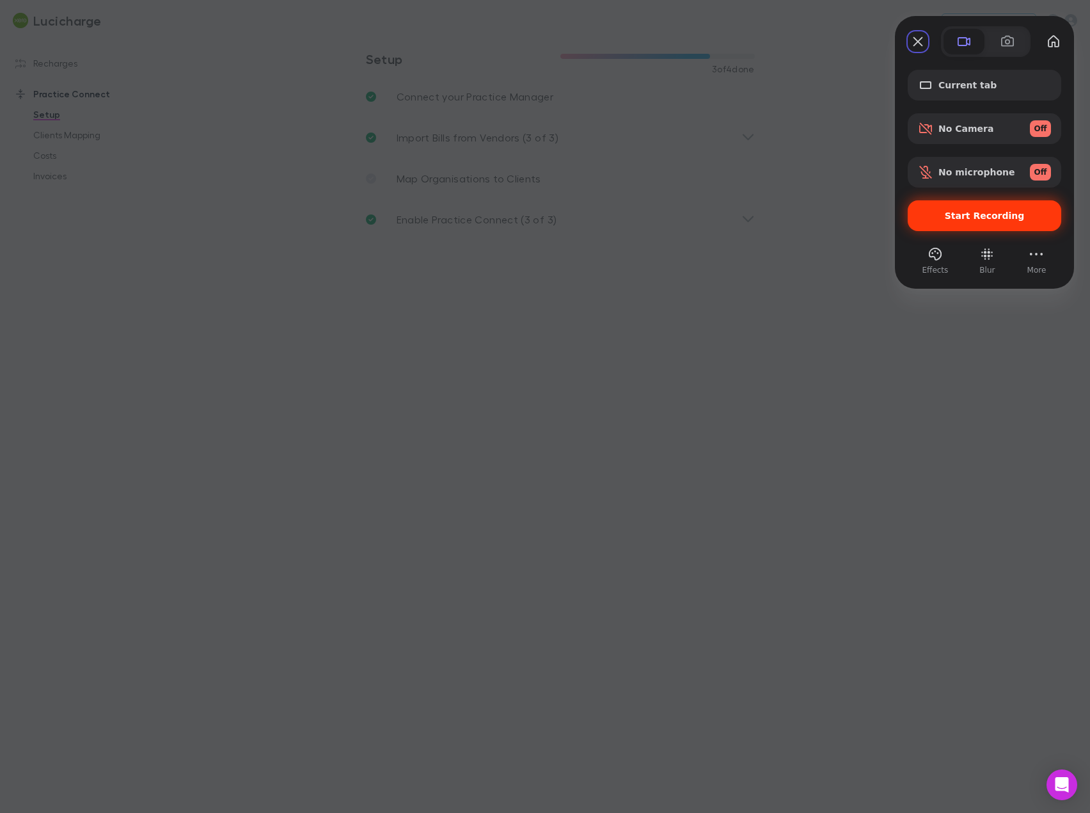
click at [990, 220] on span "Start Recording" at bounding box center [985, 215] width 80 height 10
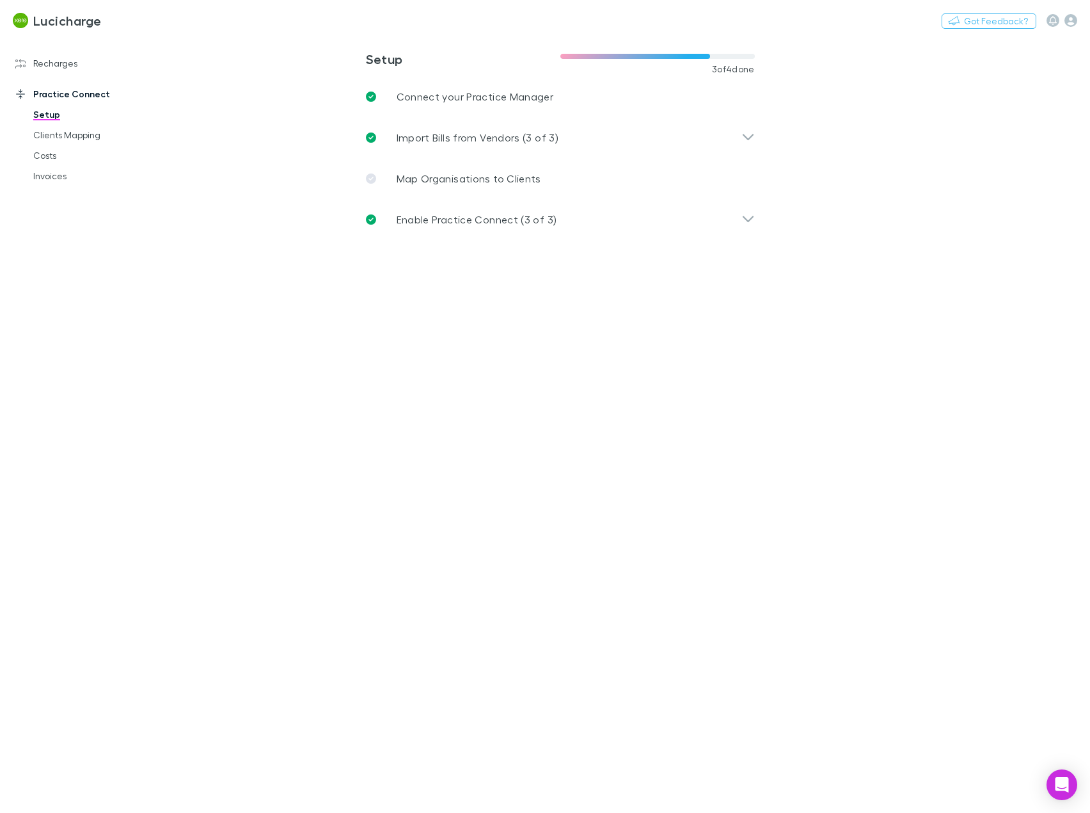
click at [48, 157] on link "Costs" at bounding box center [95, 155] width 150 height 20
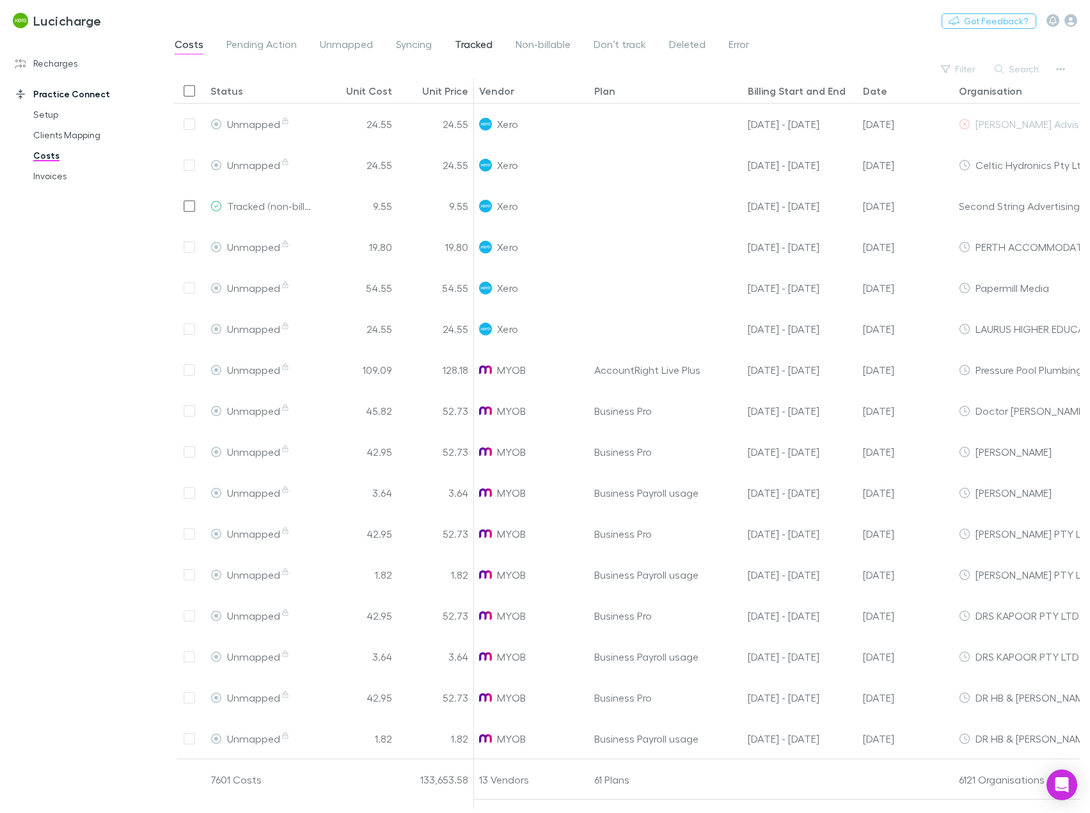
click at [473, 48] on span "Tracked" at bounding box center [474, 46] width 38 height 17
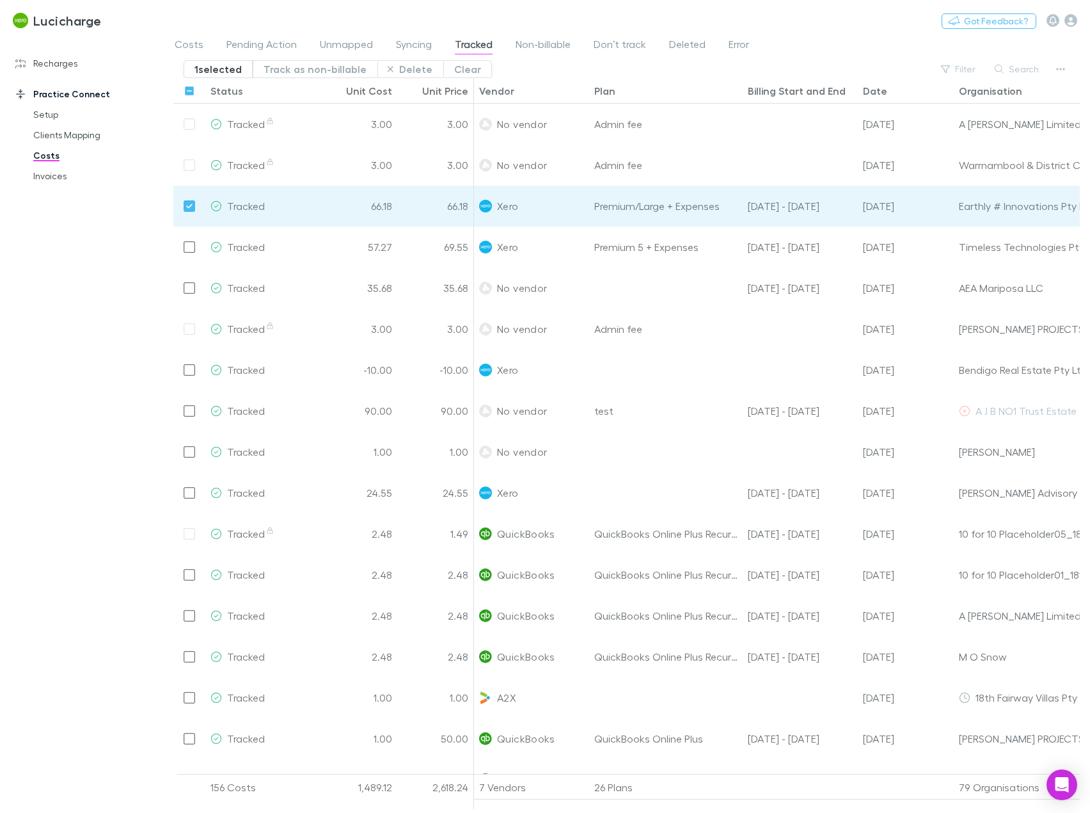
click at [766, 26] on div "Lucicharge Nothing Got Feedback?" at bounding box center [545, 20] width 1090 height 41
click at [686, 47] on span "Deleted" at bounding box center [687, 46] width 36 height 17
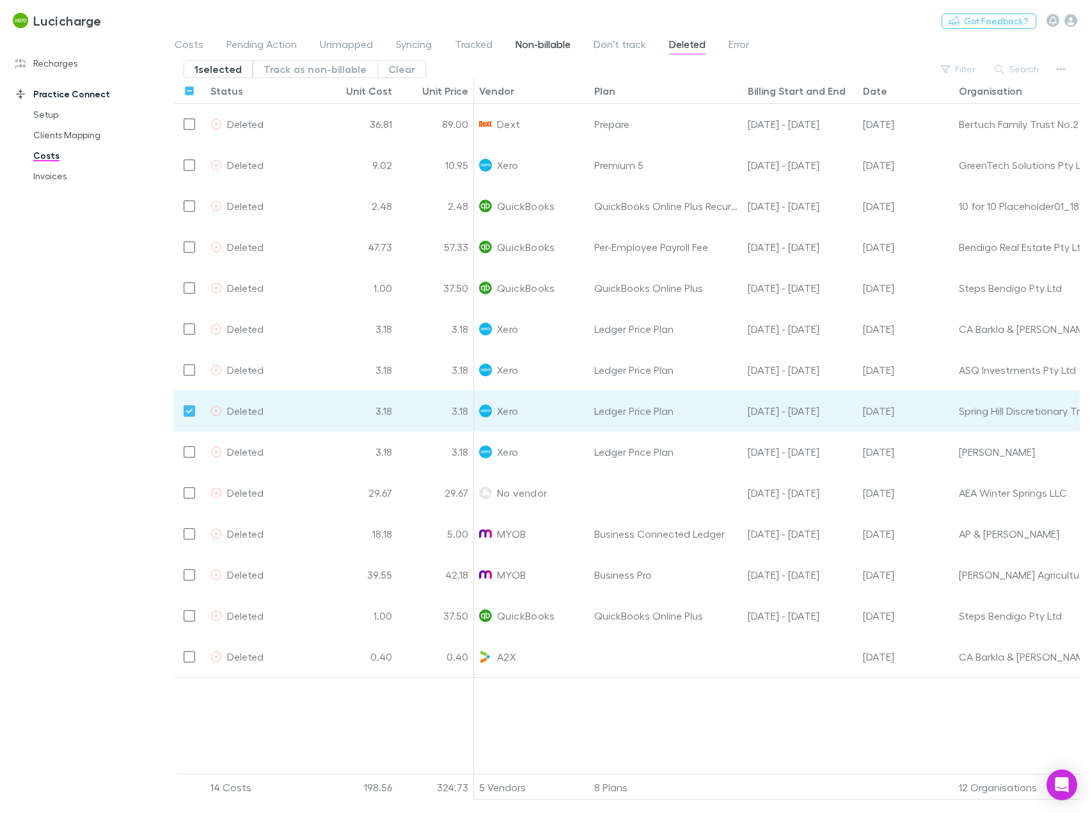
click at [539, 40] on span "Non-billable" at bounding box center [543, 46] width 55 height 17
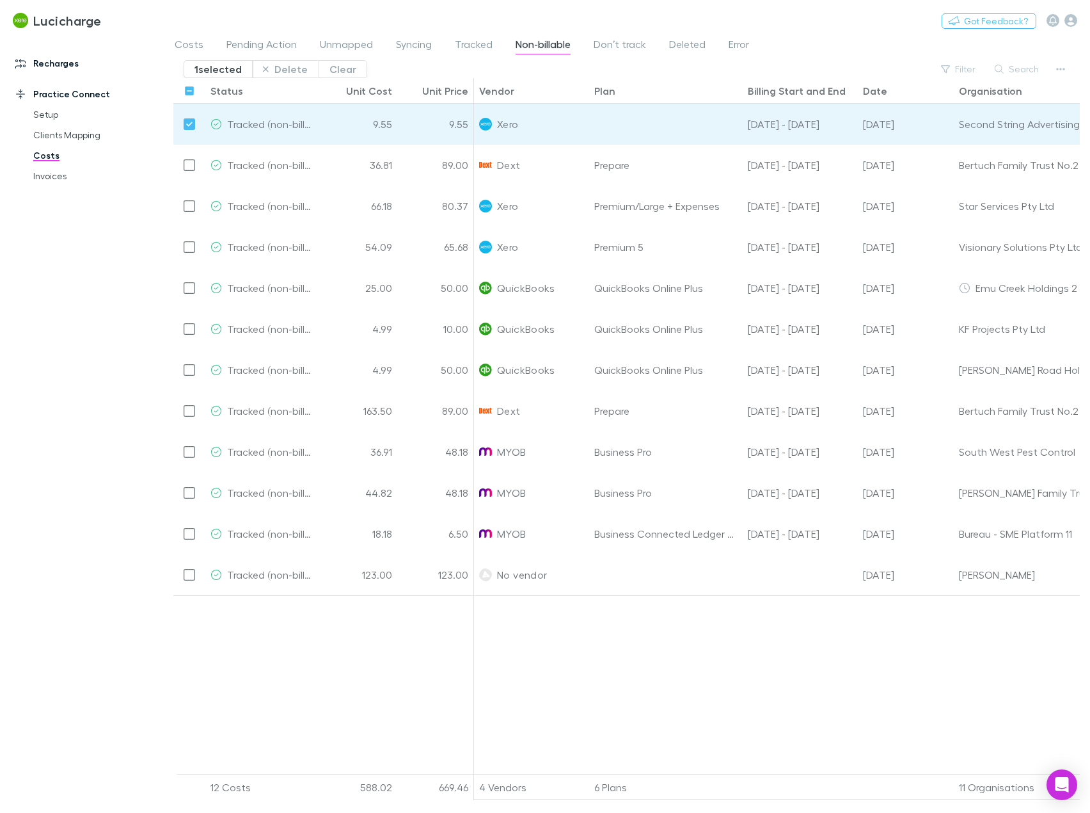
click at [74, 67] on link "Recharges" at bounding box center [87, 63] width 168 height 20
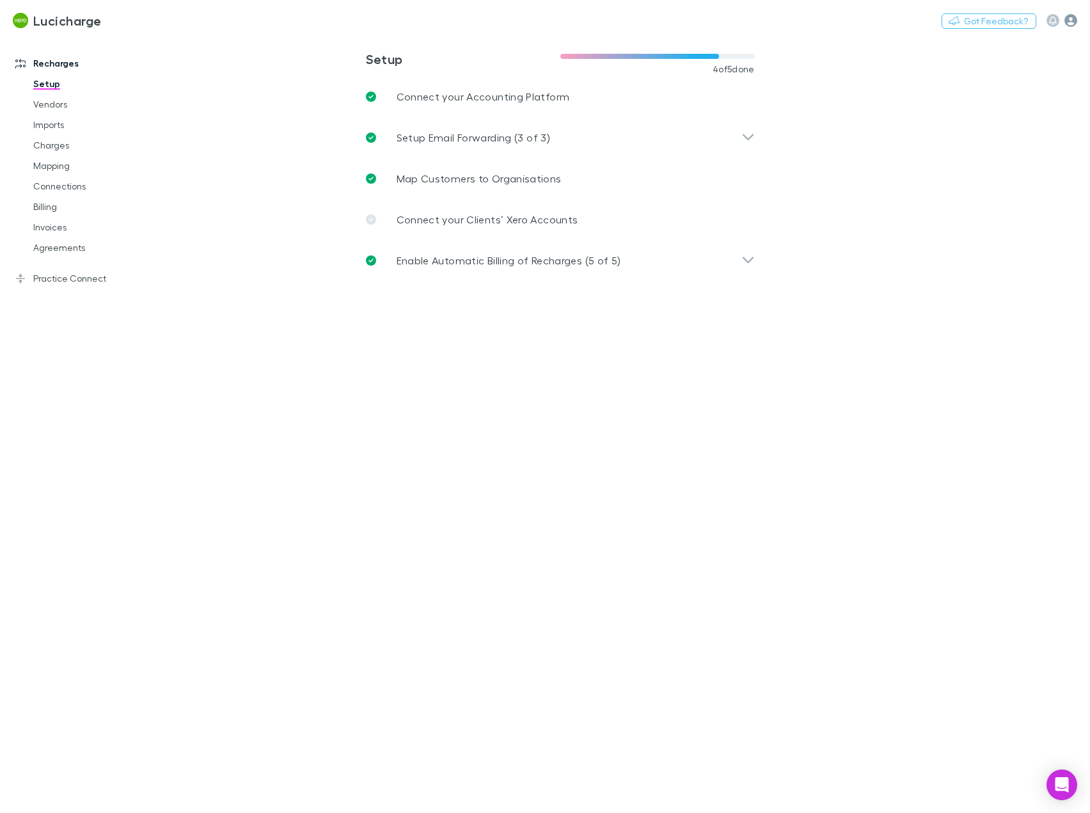
click at [1074, 21] on icon "button" at bounding box center [1071, 20] width 13 height 13
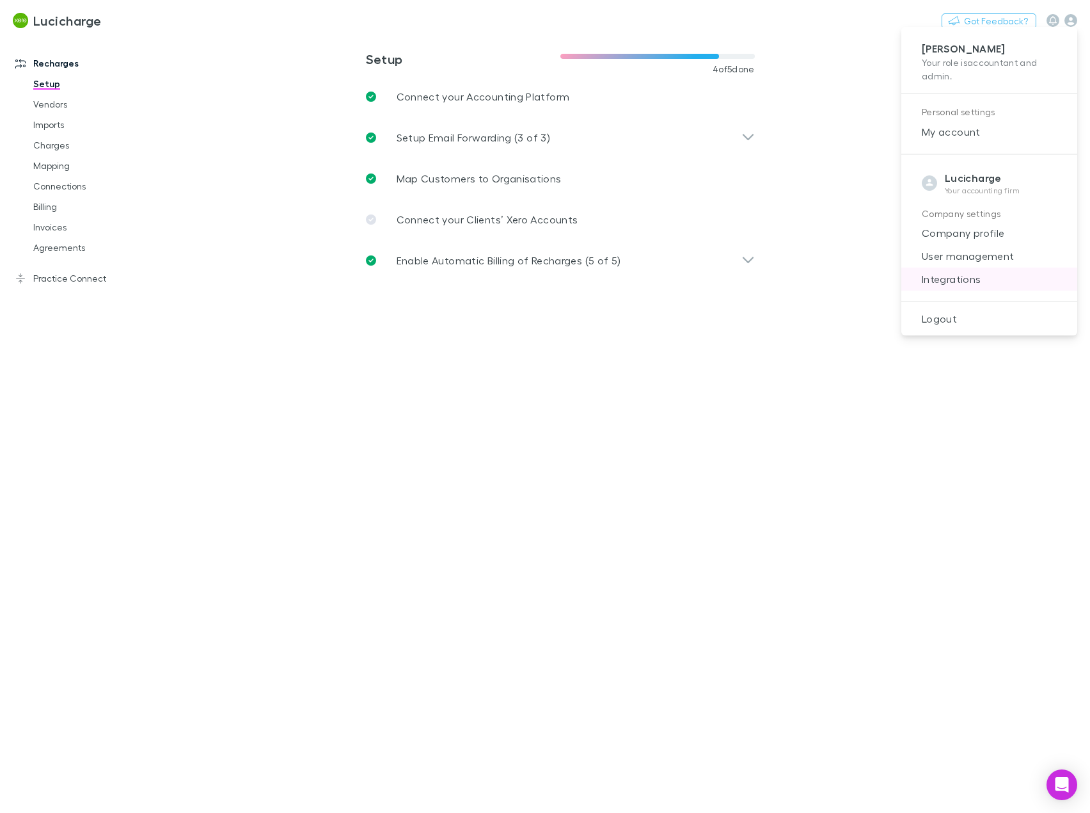
click at [965, 278] on span "Integrations" at bounding box center [989, 278] width 155 height 15
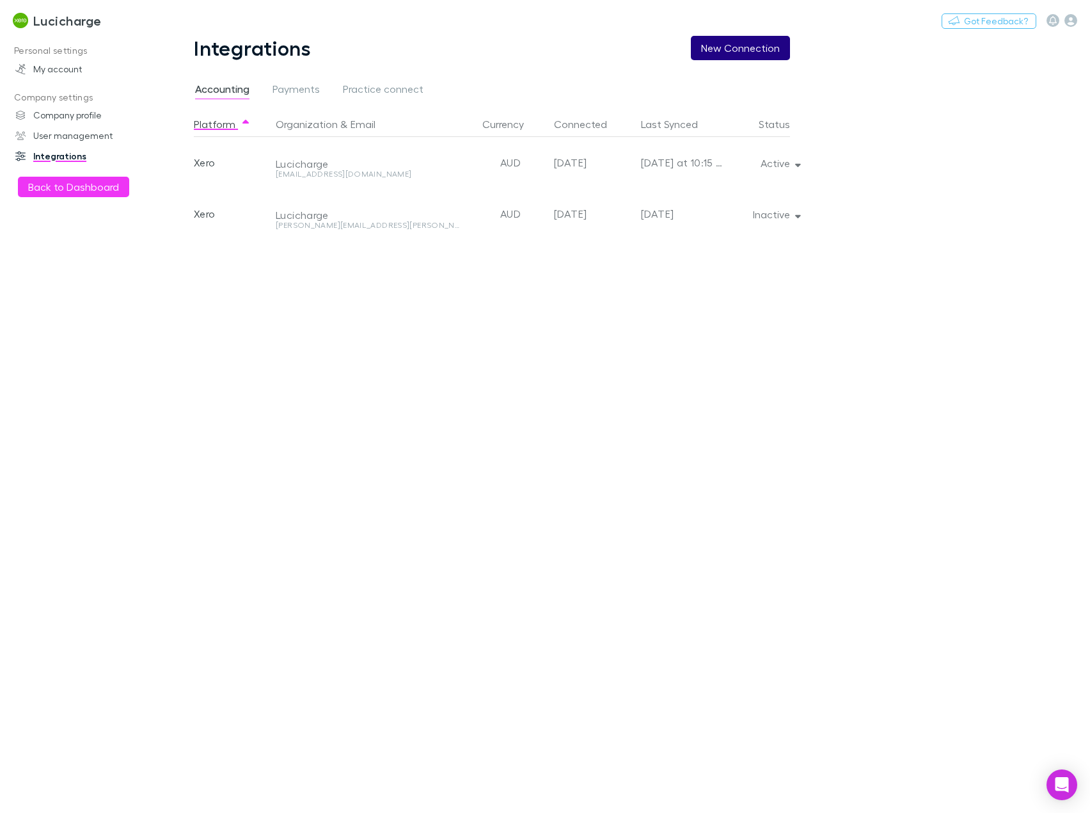
click at [726, 45] on button "New Connection" at bounding box center [740, 48] width 99 height 24
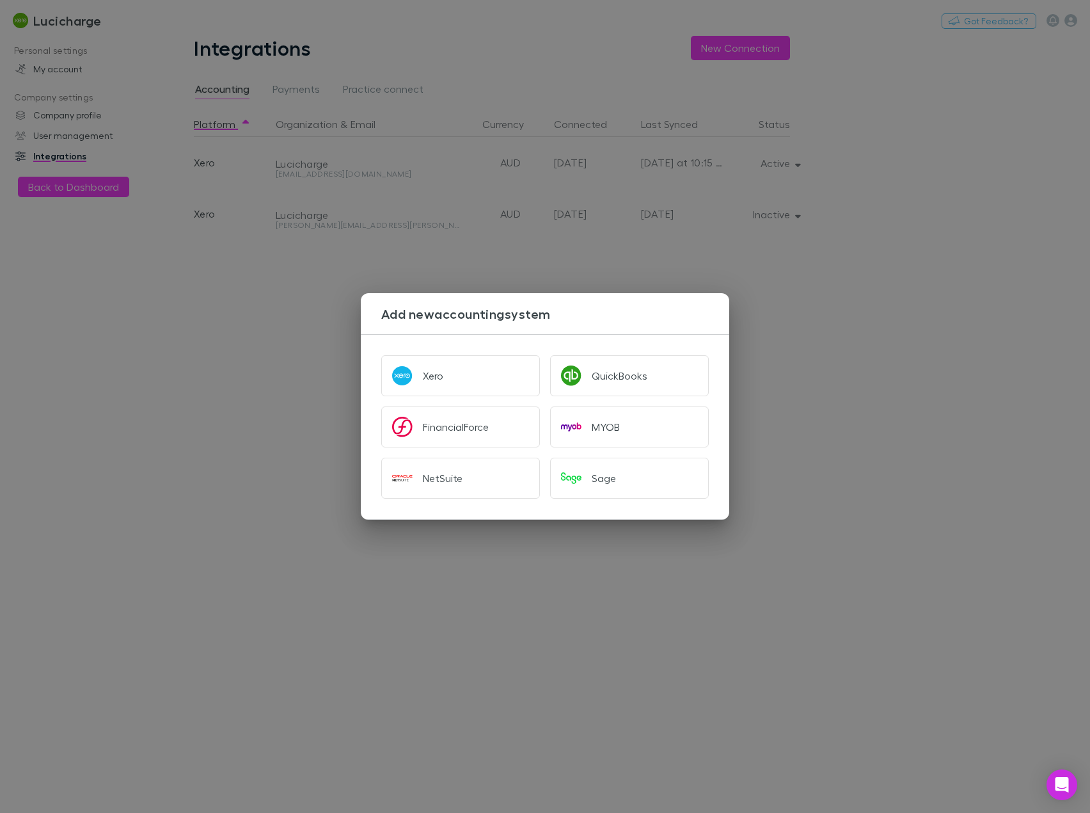
click at [805, 370] on div "Add new accounting system Xero QuickBooks FinancialForce MYOB NetSuite Sage" at bounding box center [545, 406] width 1090 height 813
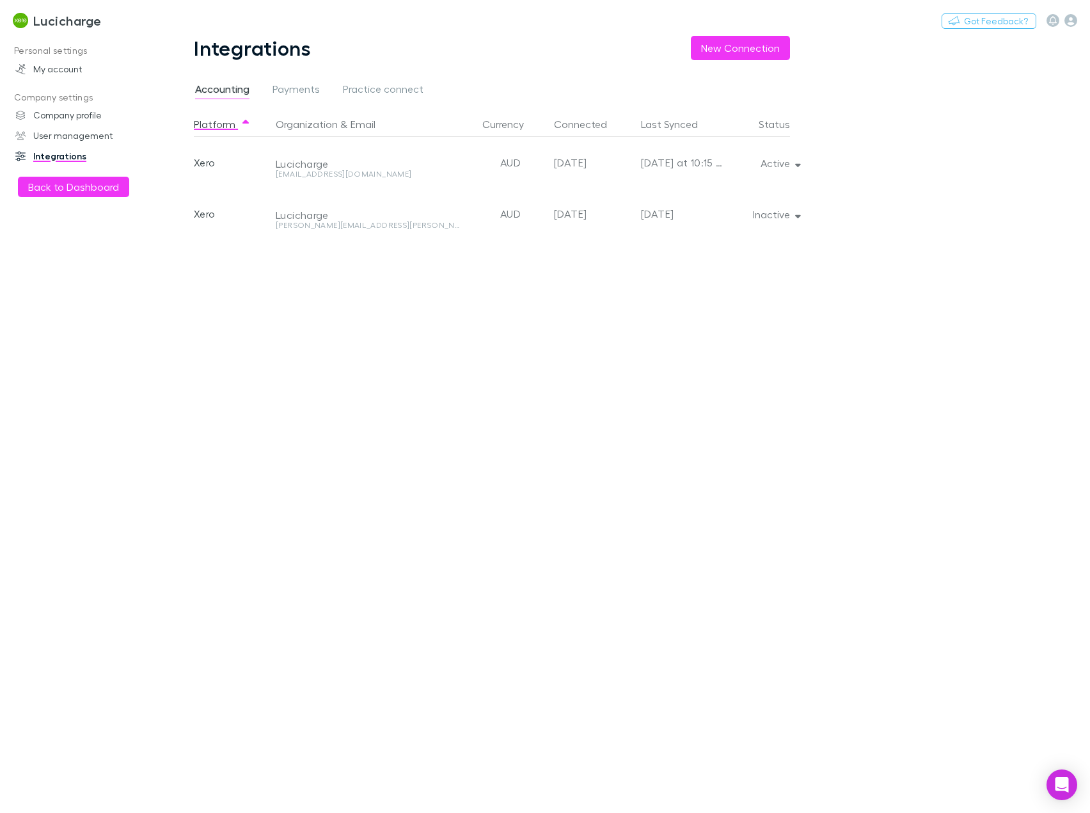
click at [50, 22] on h3 "Lucicharge" at bounding box center [67, 20] width 68 height 15
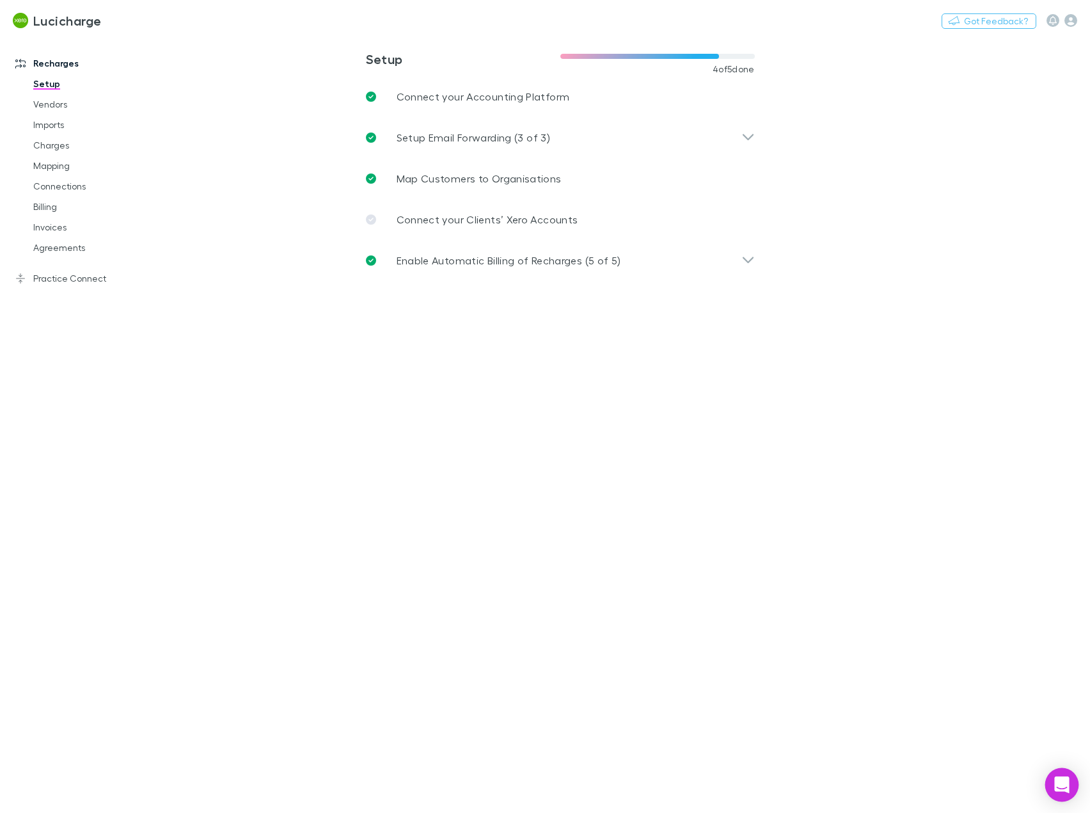
click at [1054, 785] on div "Open Intercom Messenger" at bounding box center [1062, 785] width 34 height 34
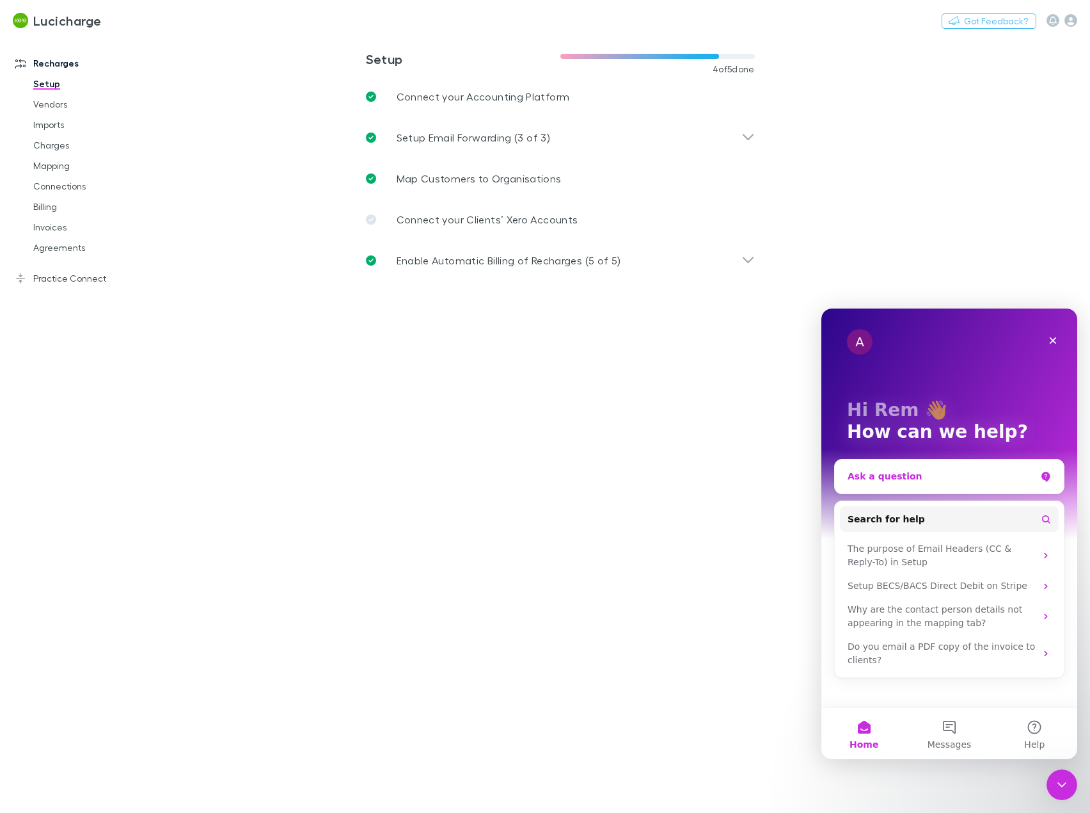
click at [924, 469] on div "Ask a question" at bounding box center [949, 476] width 229 height 34
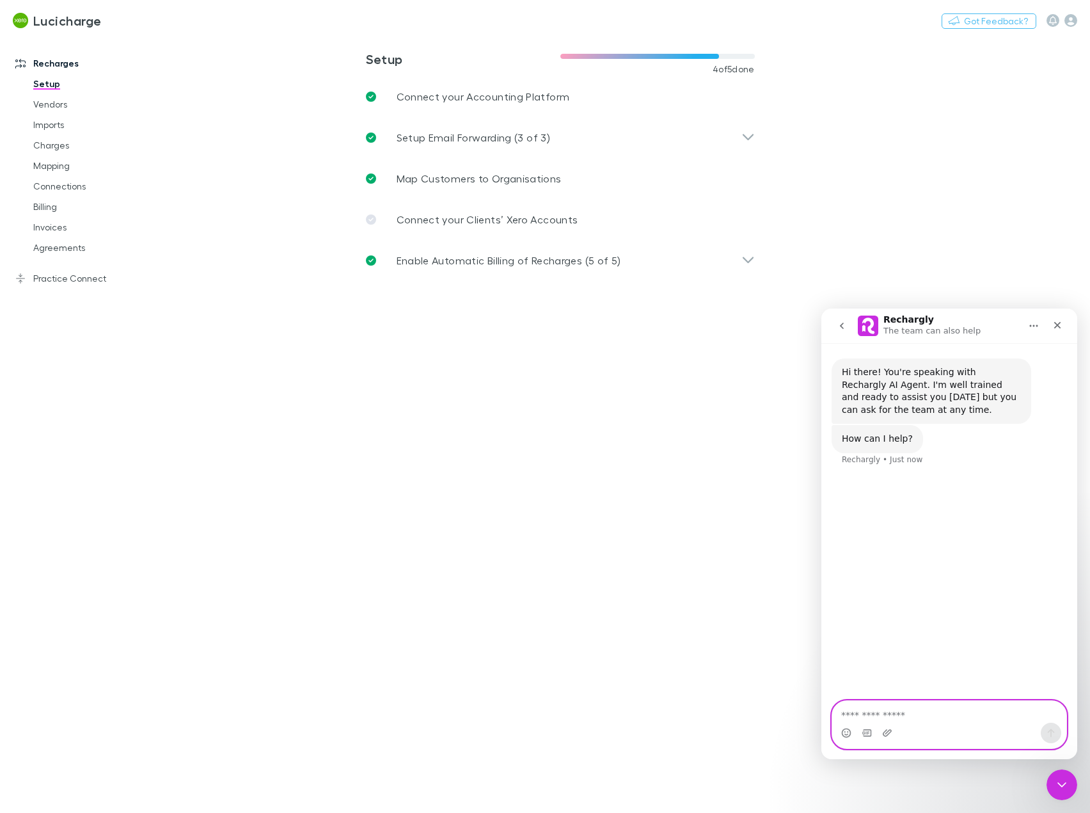
click at [888, 713] on textarea "Ask a question…" at bounding box center [949, 712] width 234 height 22
paste textarea "**********"
type textarea "**********"
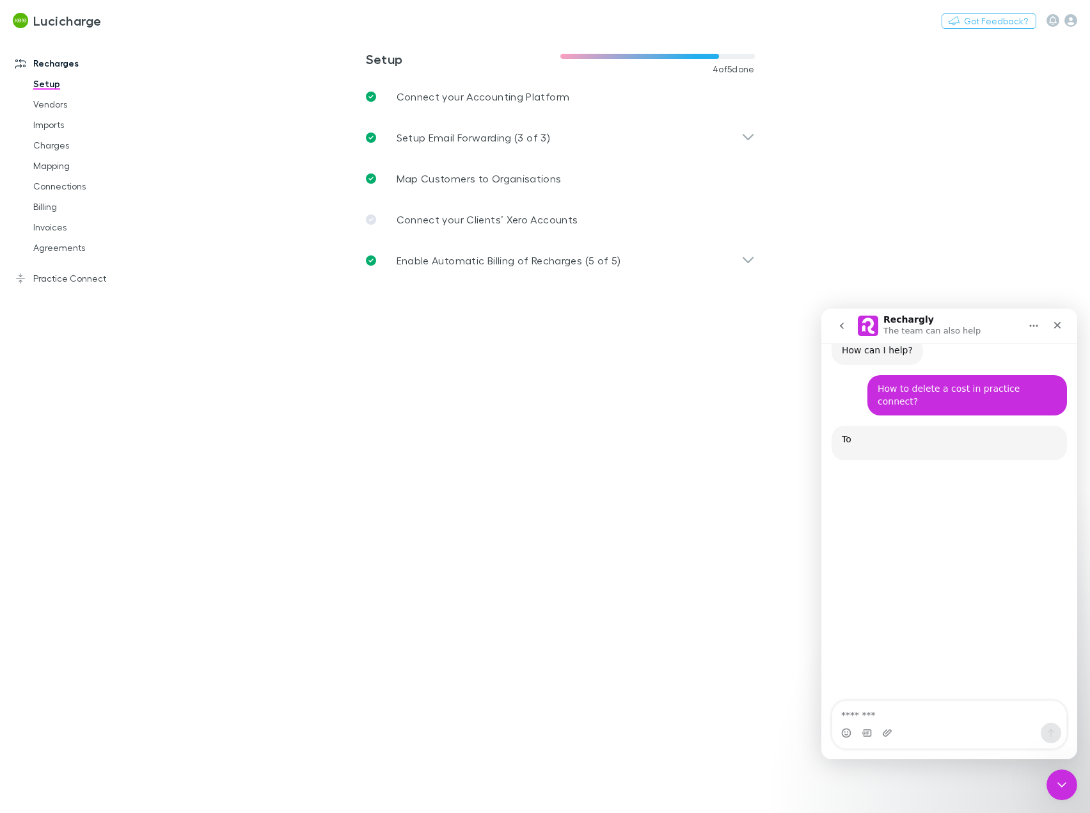
scroll to position [123, 0]
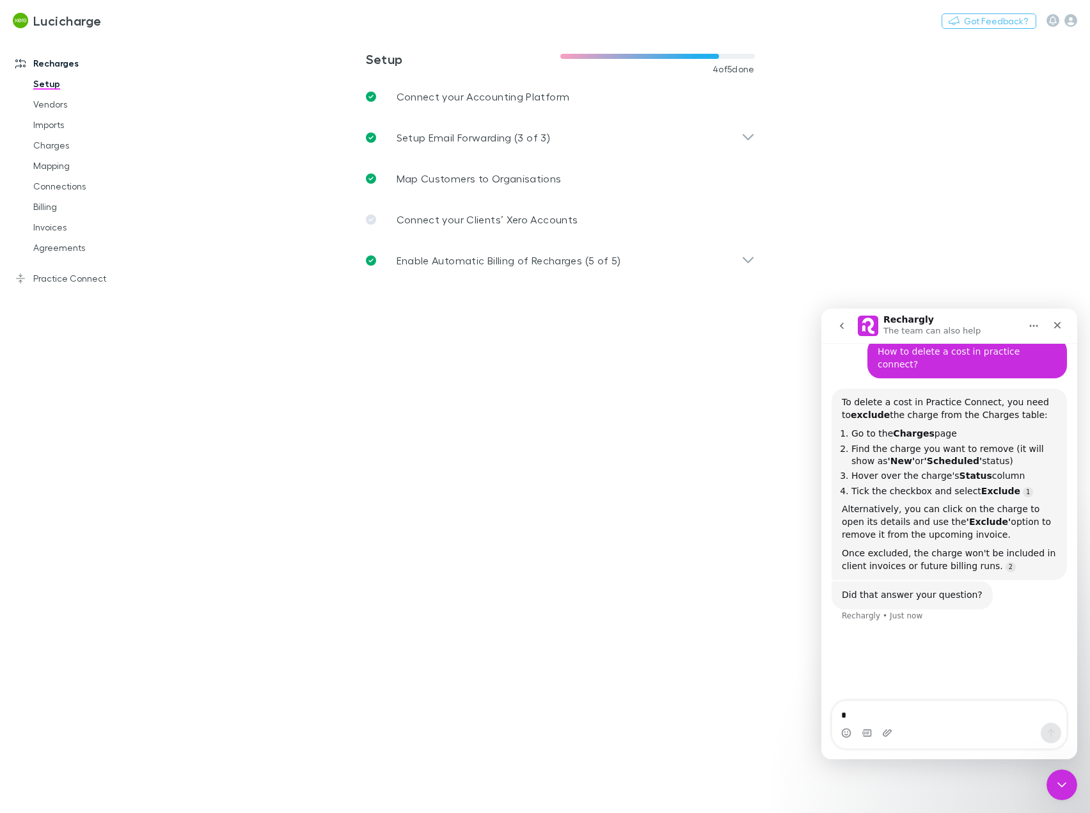
type textarea "**"
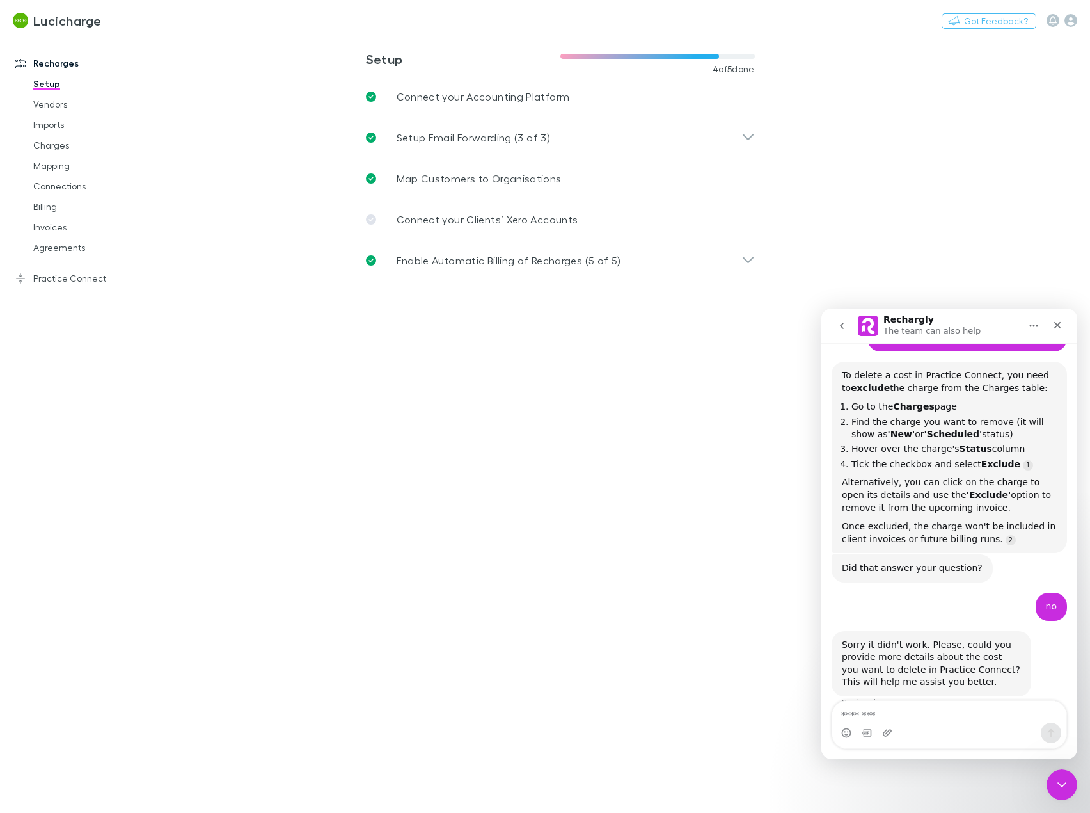
scroll to position [162, 0]
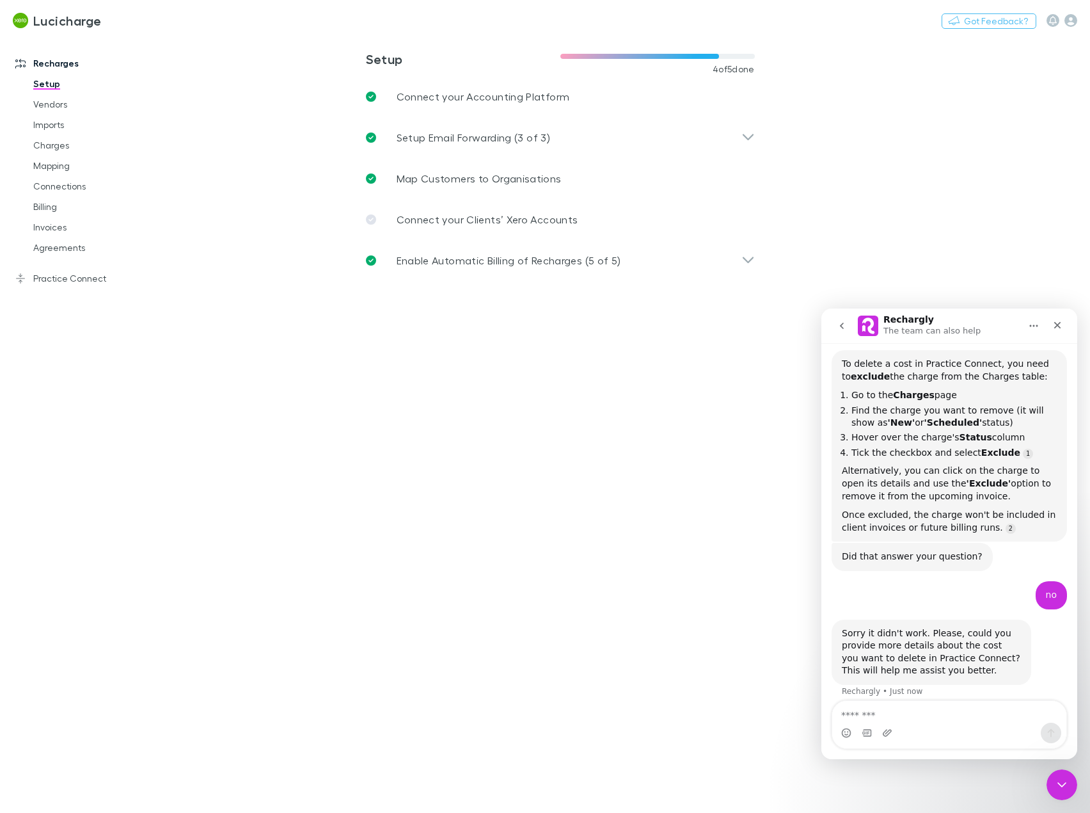
click at [905, 713] on textarea "Message…" at bounding box center [949, 712] width 234 height 22
type textarea "**********"
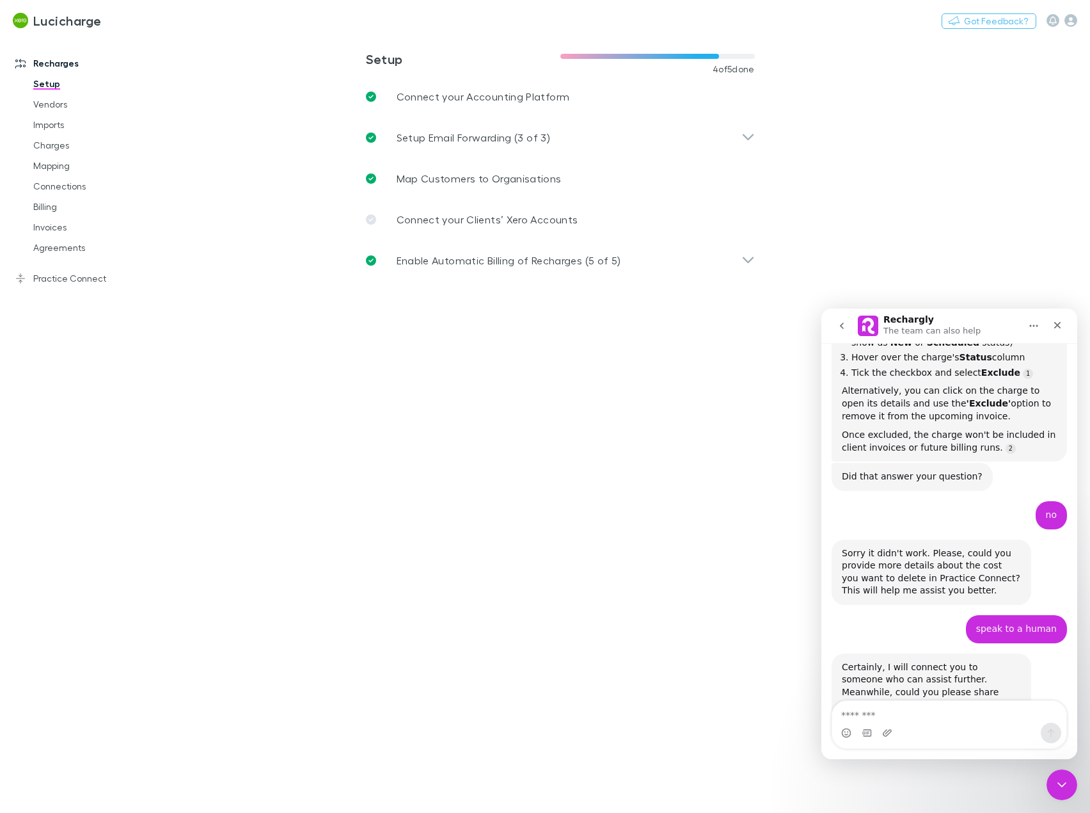
scroll to position [276, 0]
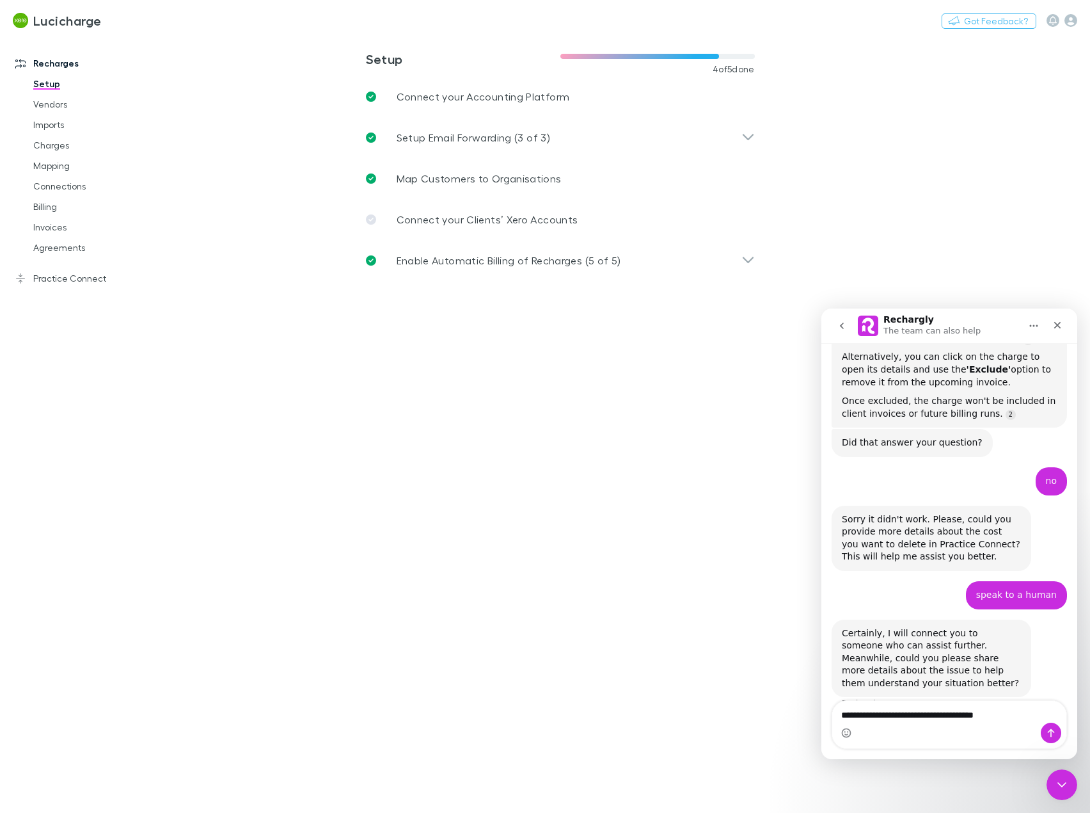
type textarea "**********"
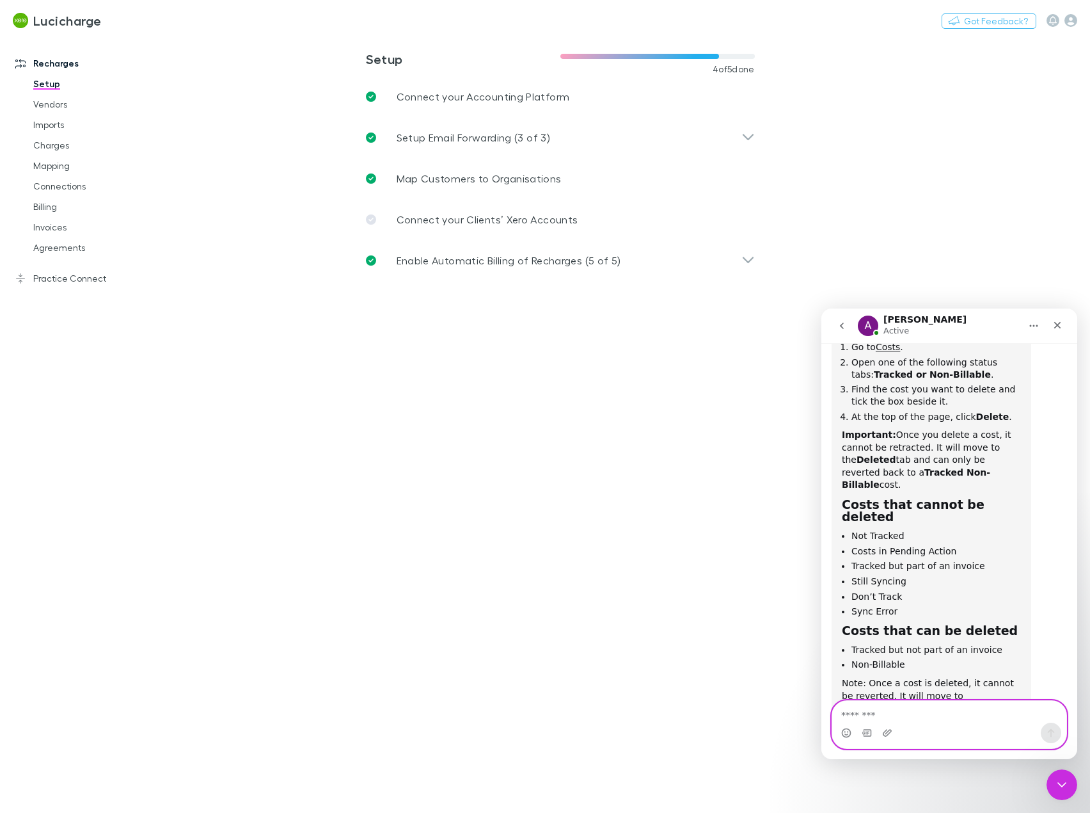
scroll to position [774, 0]
